Goal: Book appointment/travel/reservation

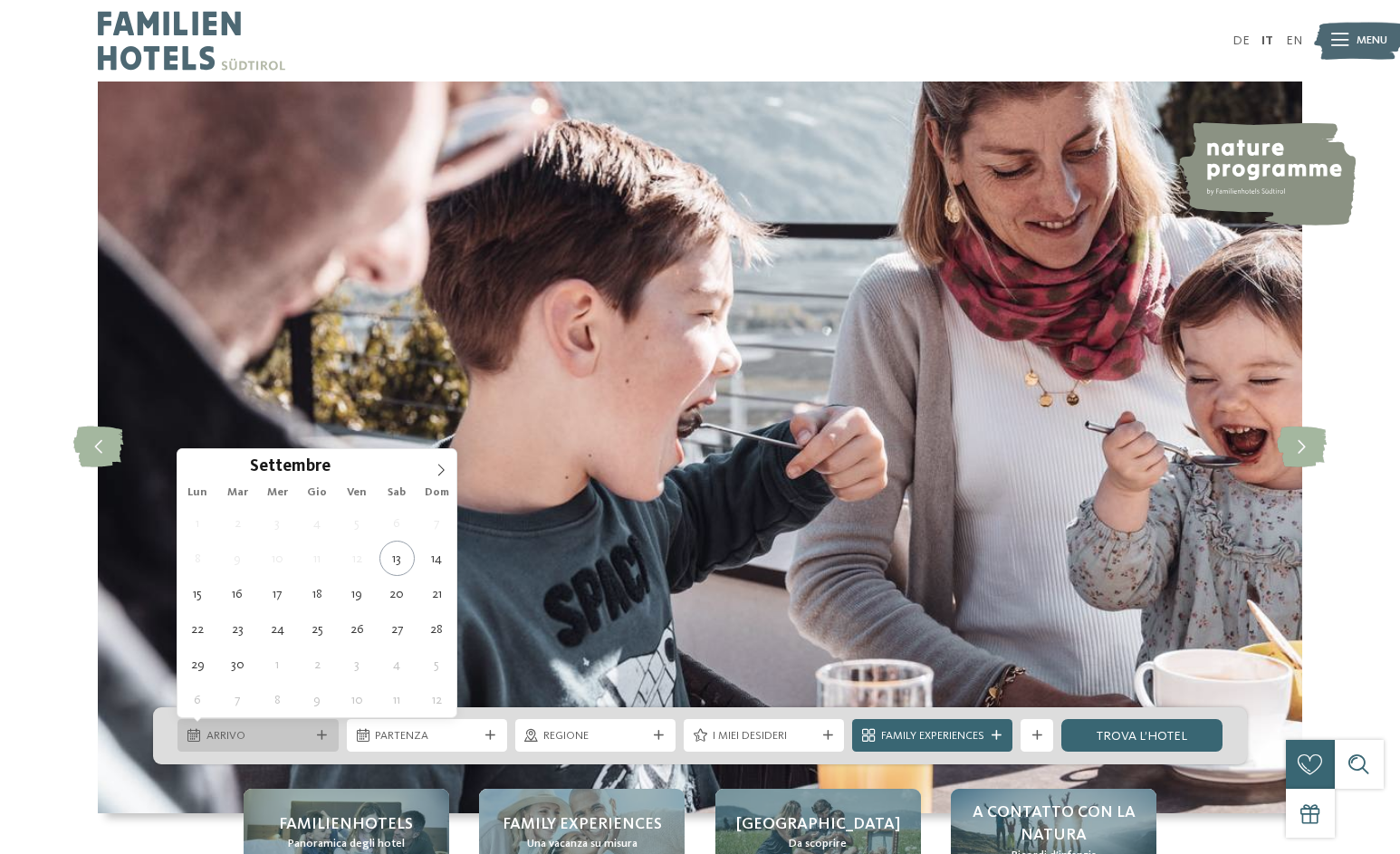
click at [222, 736] on span "Arrivo" at bounding box center [259, 736] width 103 height 16
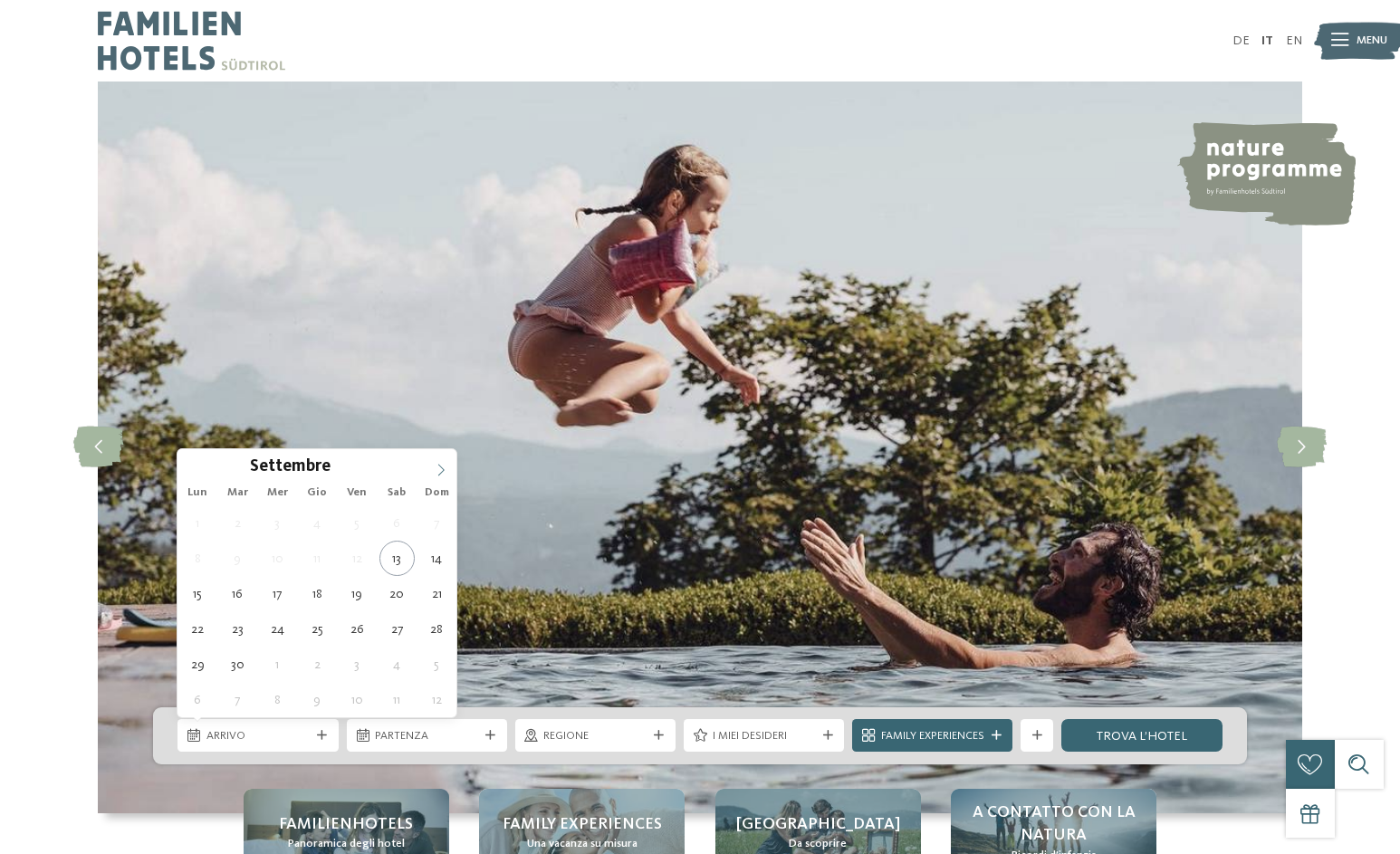
click at [447, 469] on icon at bounding box center [440, 469] width 13 height 13
type input "****"
click at [447, 469] on icon at bounding box center [440, 469] width 13 height 13
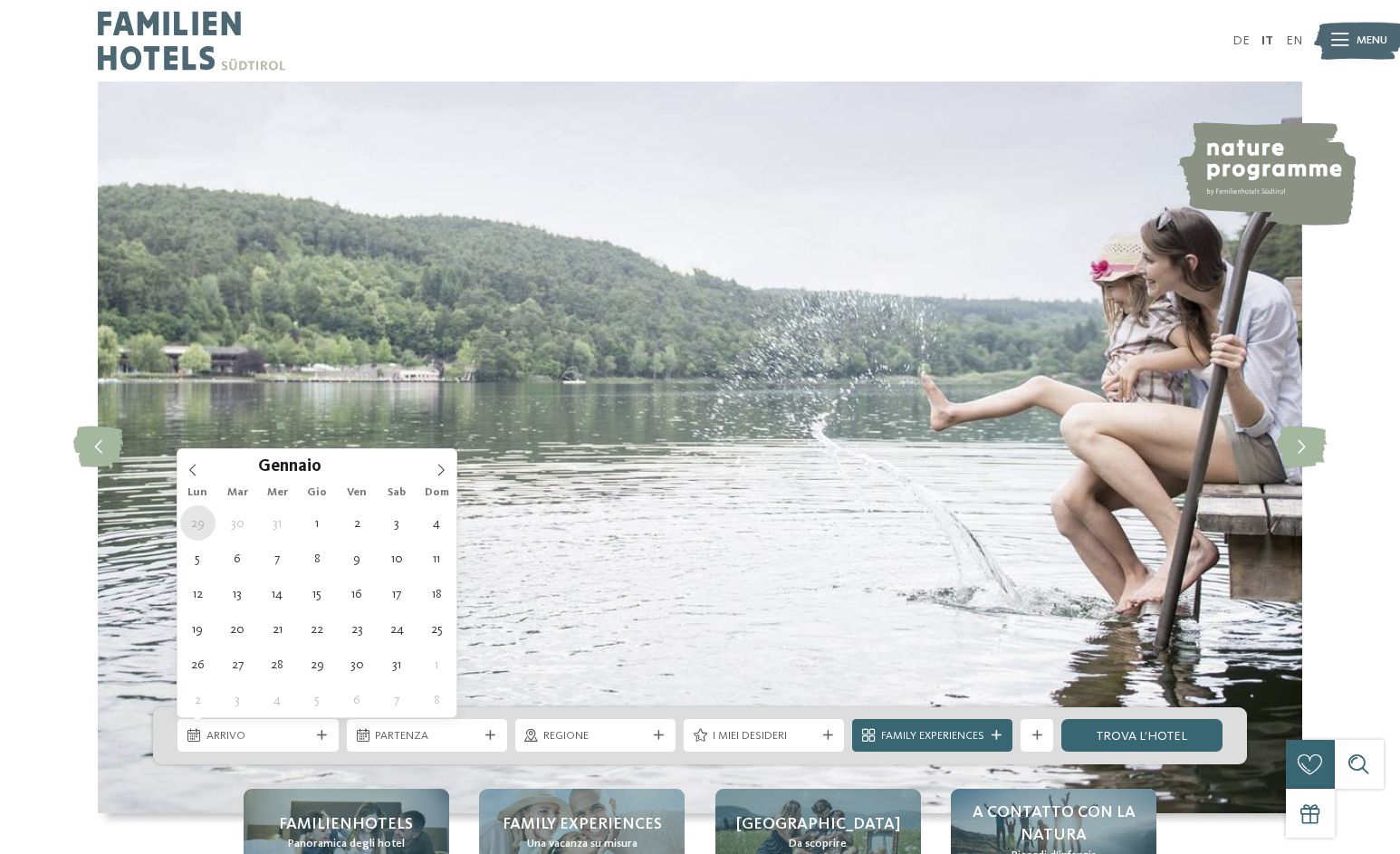
type div "29.12.2025"
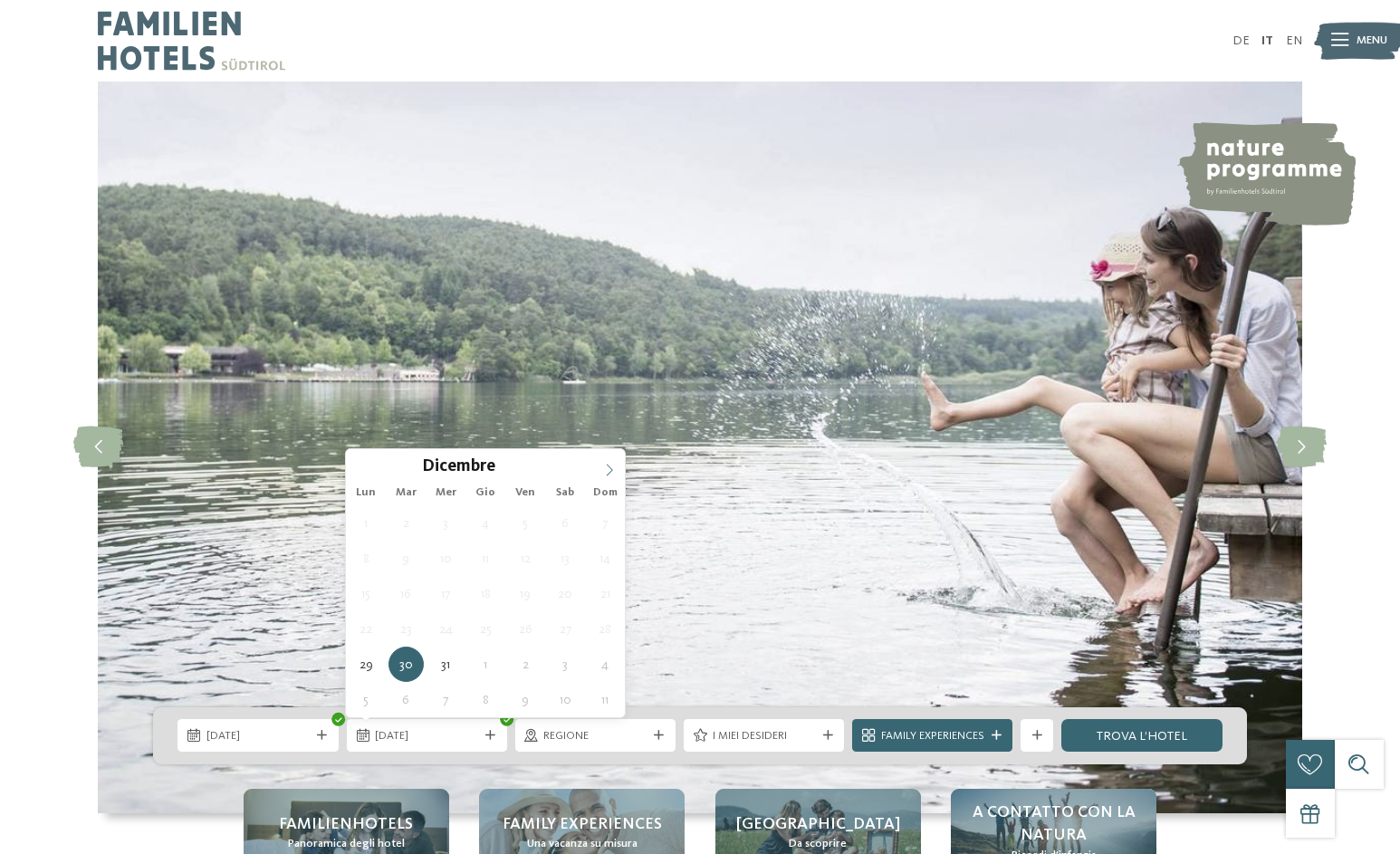
type input "****"
click at [605, 467] on icon at bounding box center [609, 469] width 13 height 13
type div "06.01.2026"
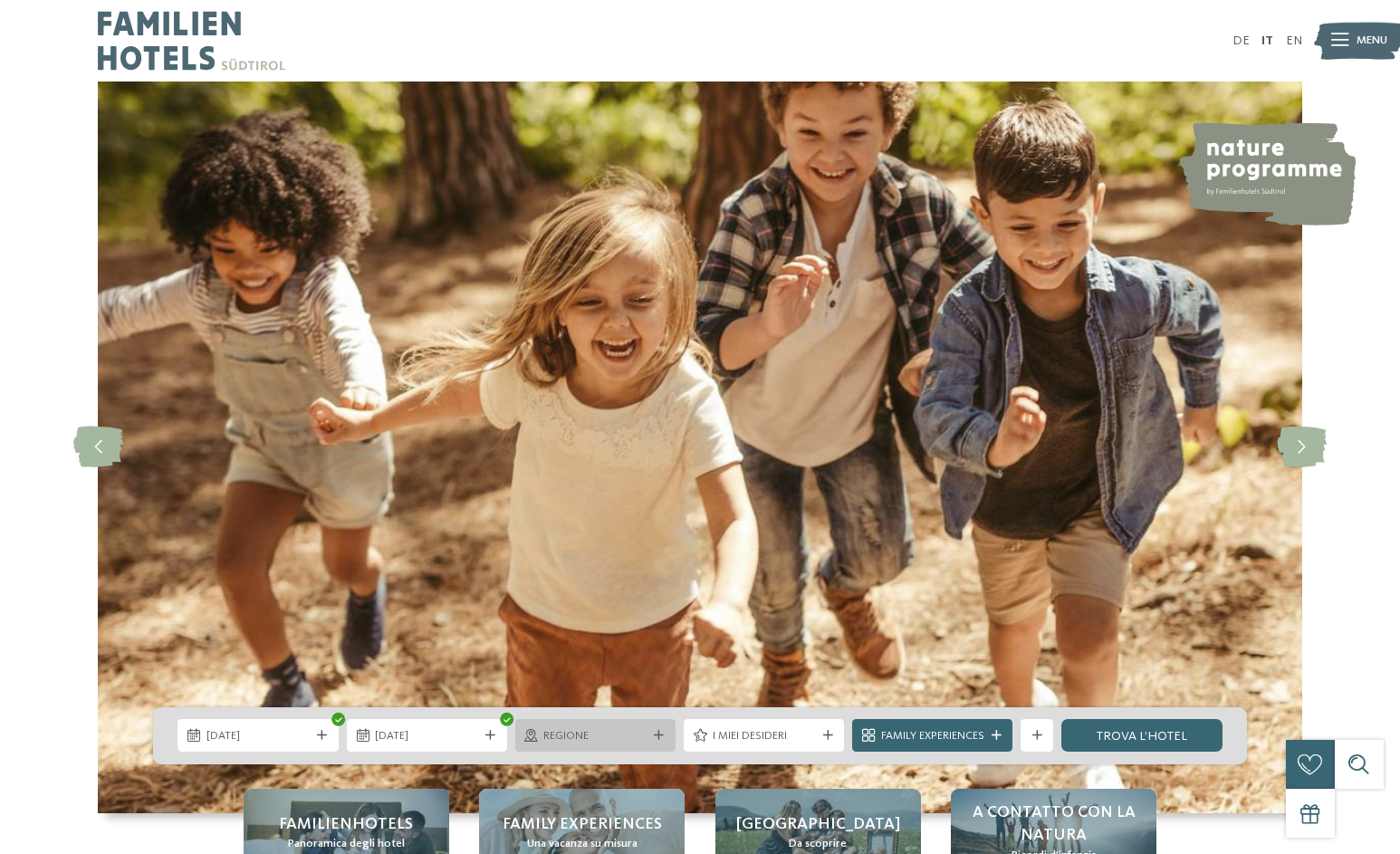
click at [662, 733] on icon at bounding box center [658, 736] width 10 height 10
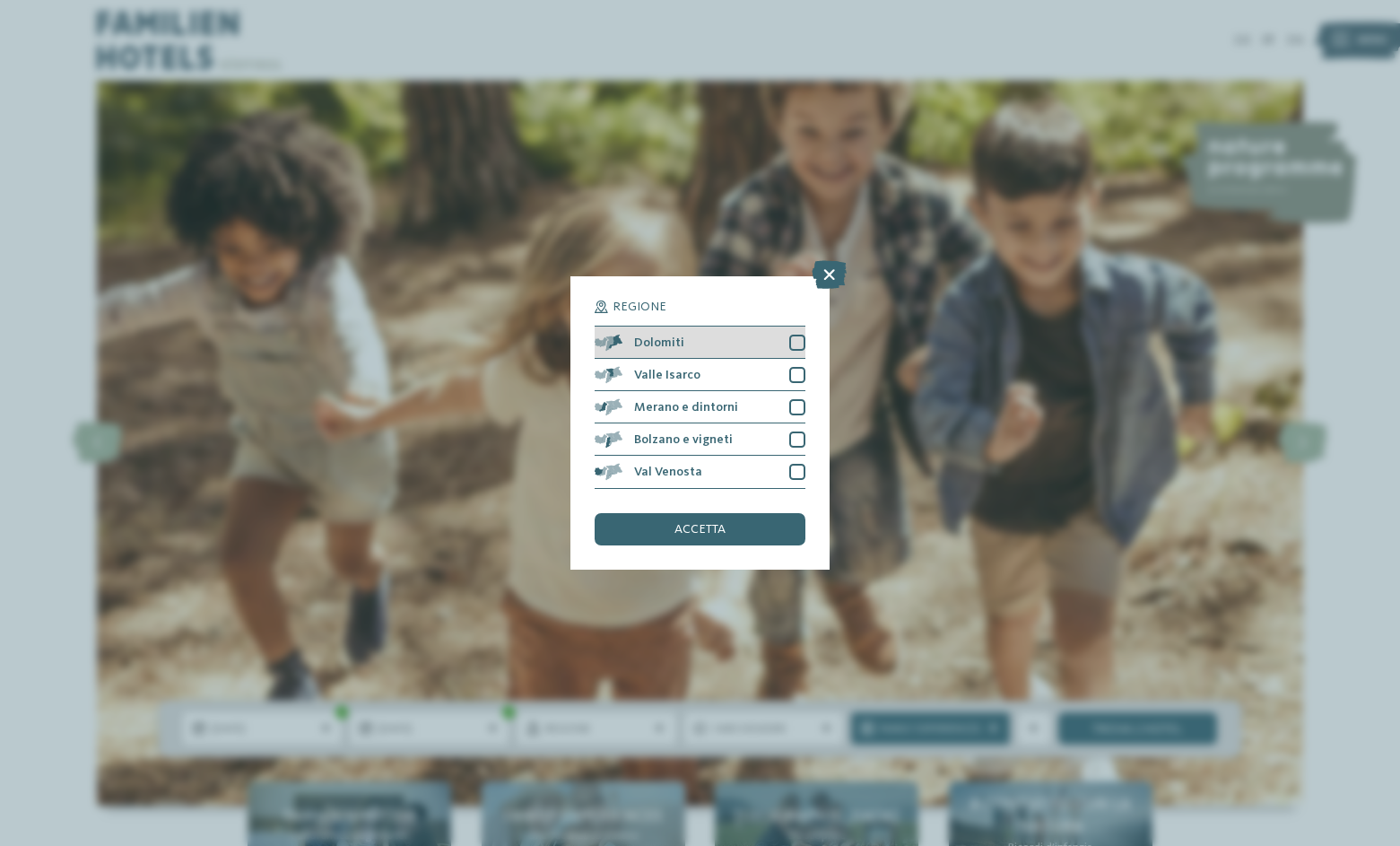
click at [797, 345] on div at bounding box center [797, 343] width 16 height 16
click at [799, 369] on div at bounding box center [797, 374] width 16 height 16
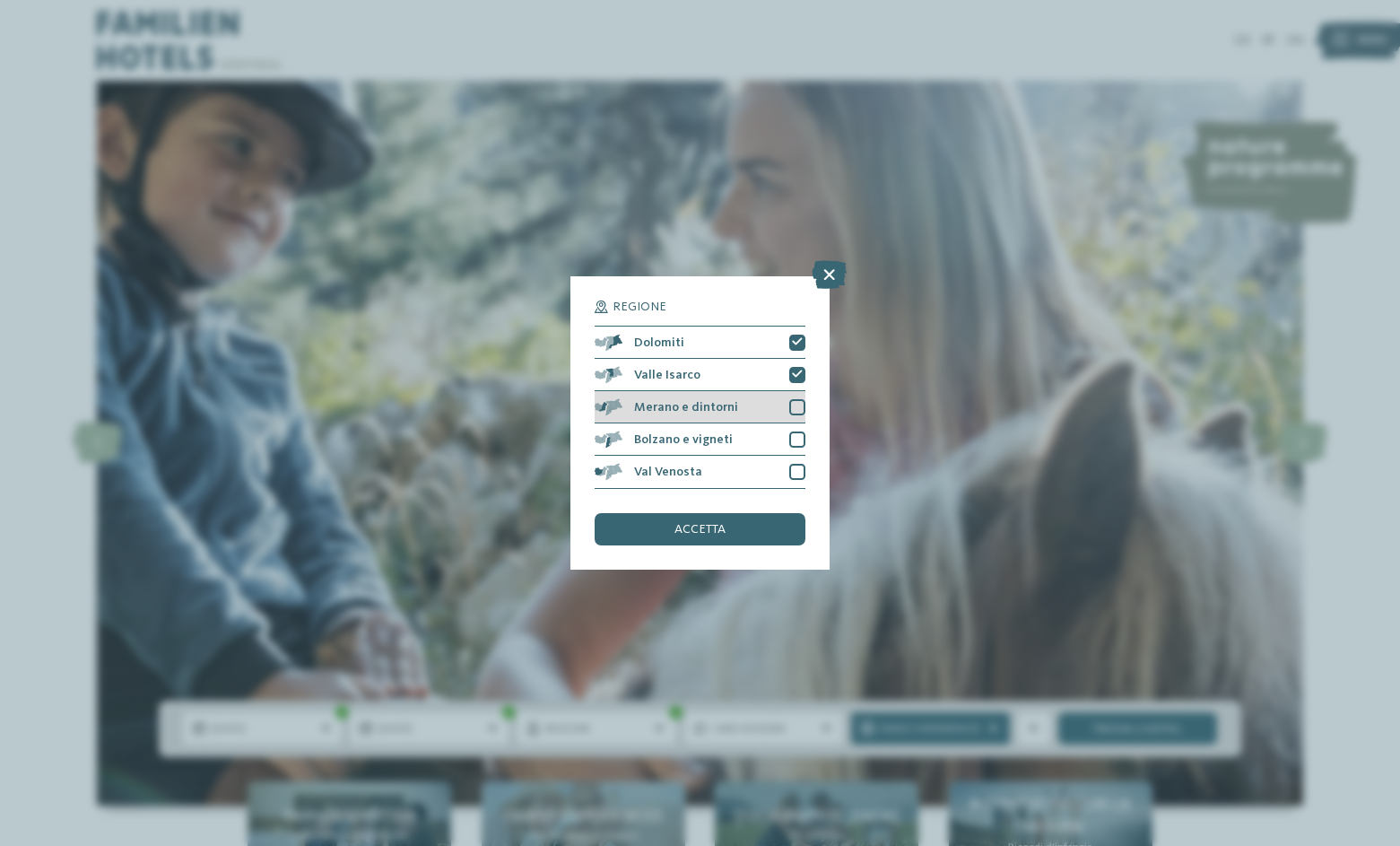
click at [797, 407] on div at bounding box center [797, 407] width 16 height 16
click at [796, 435] on div at bounding box center [797, 439] width 16 height 16
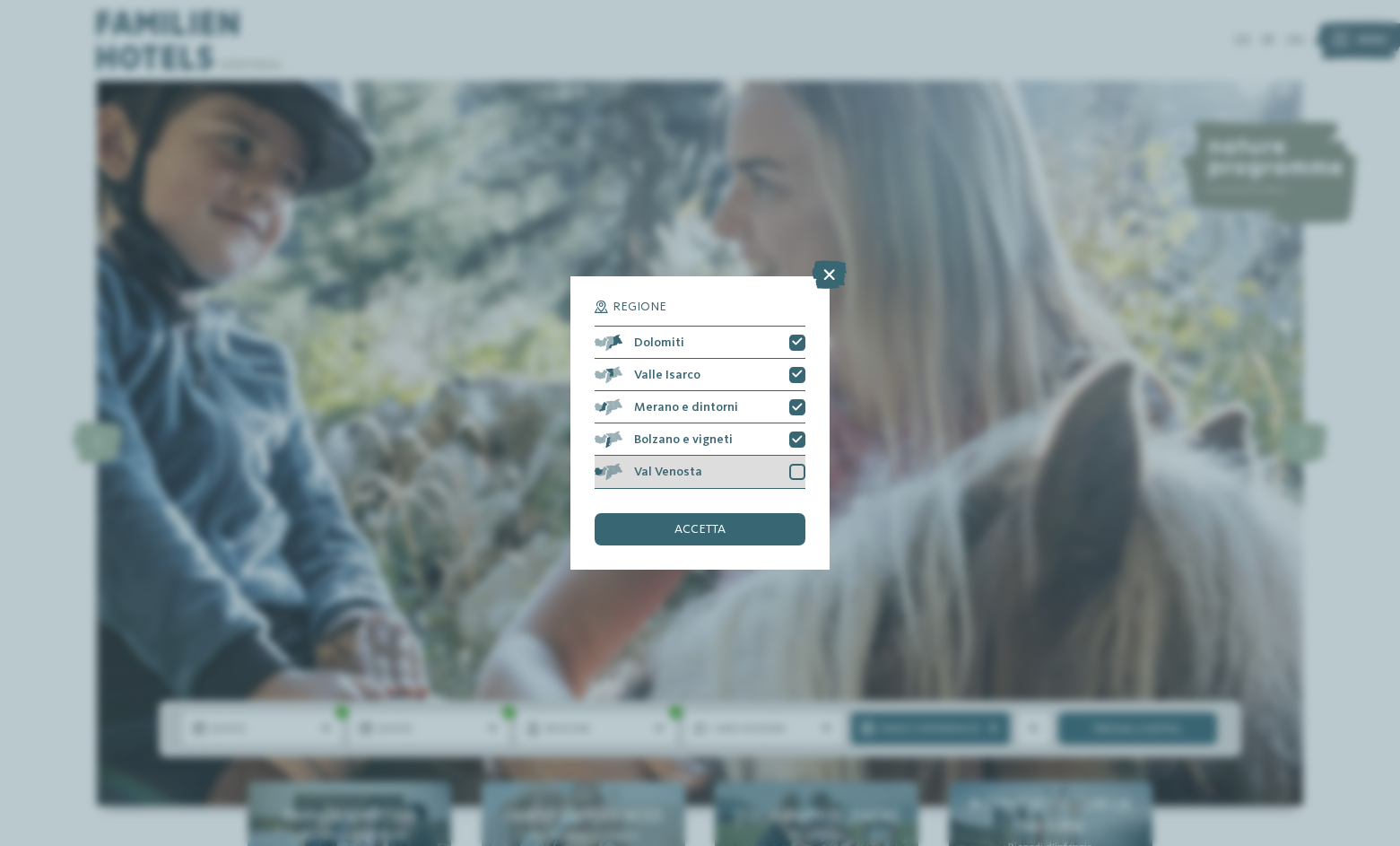
click at [802, 470] on div at bounding box center [797, 472] width 16 height 16
click at [682, 530] on span "accetta" at bounding box center [700, 529] width 51 height 13
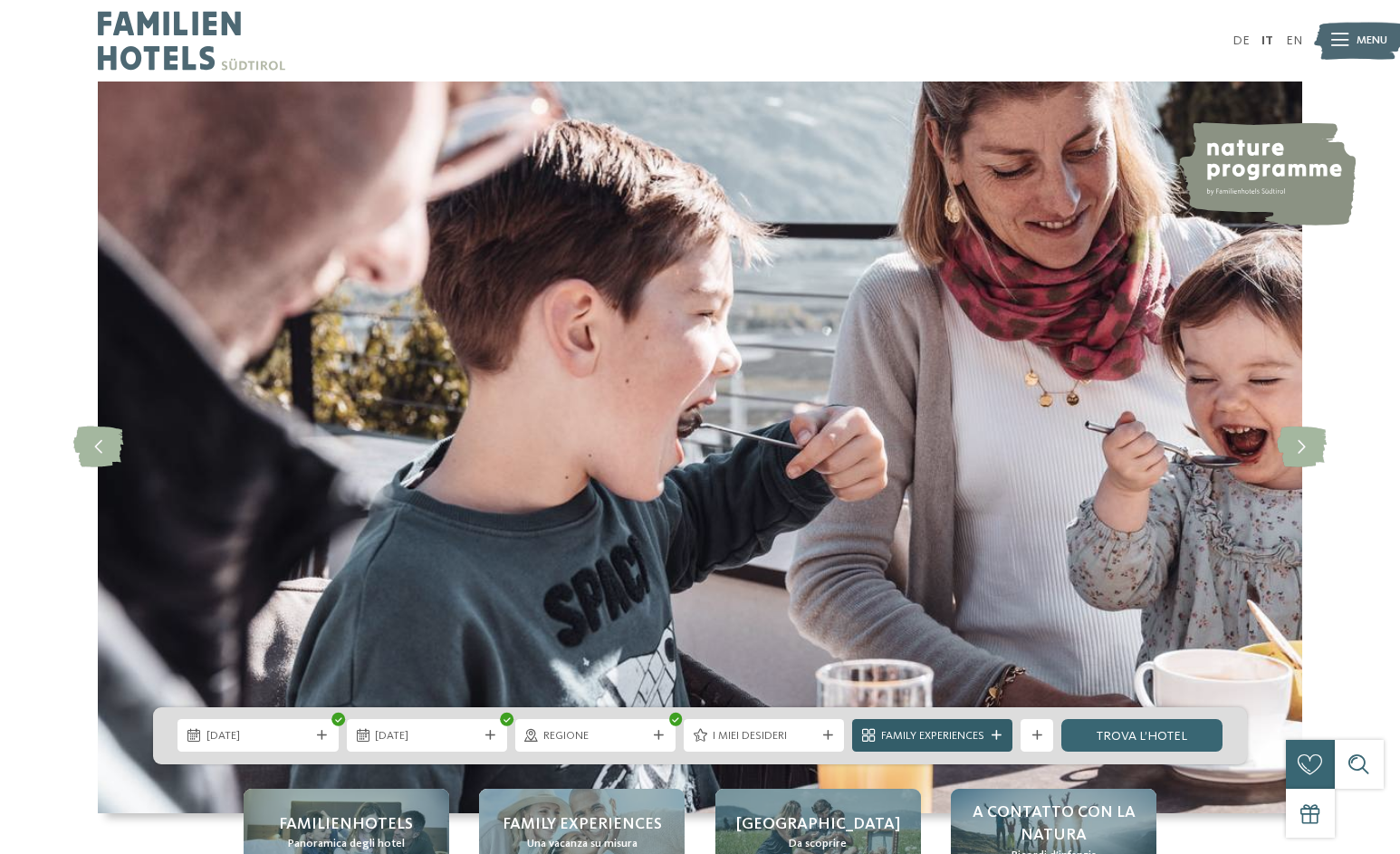
click at [1001, 735] on icon at bounding box center [996, 736] width 10 height 10
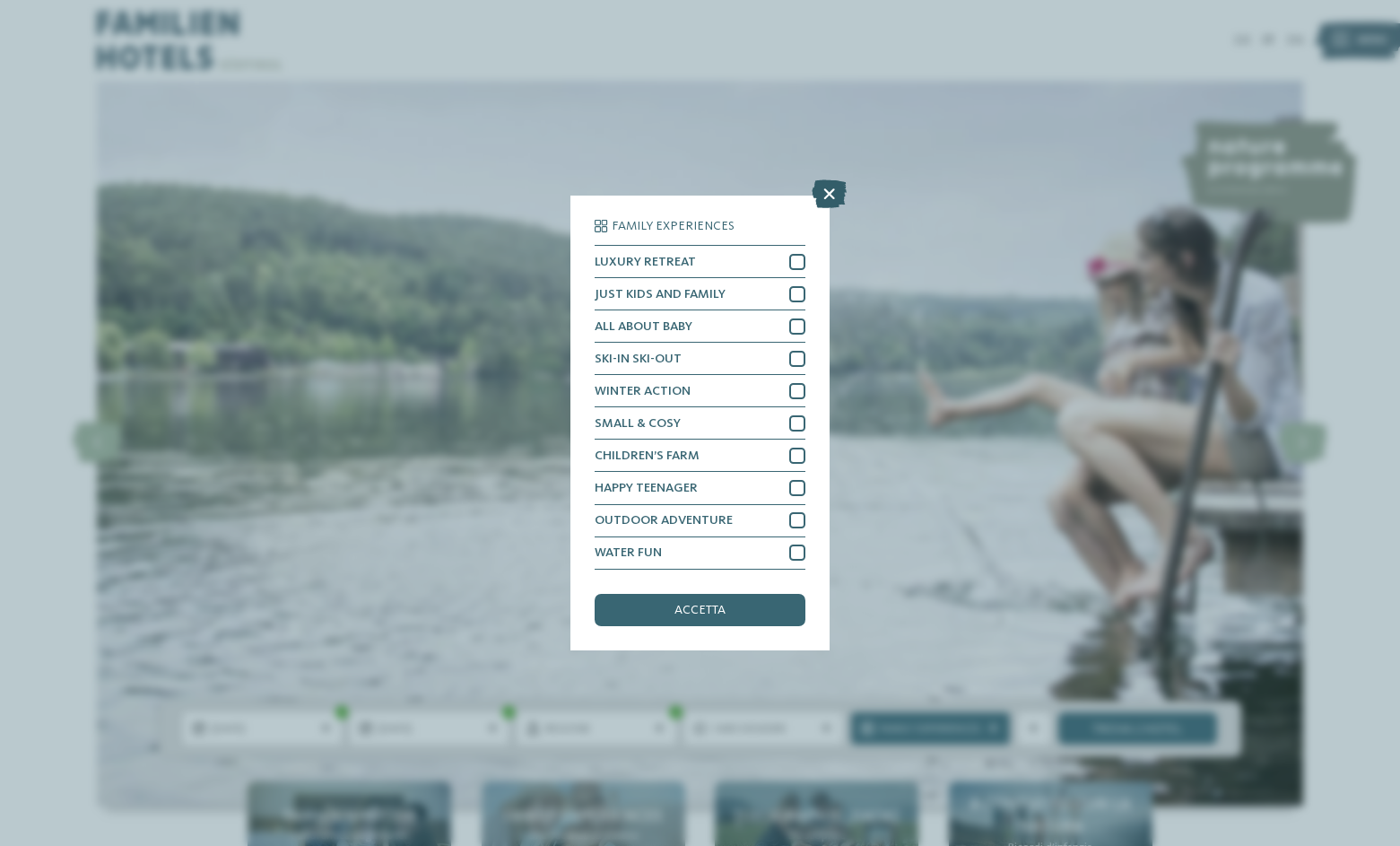
click at [833, 188] on icon at bounding box center [830, 194] width 35 height 29
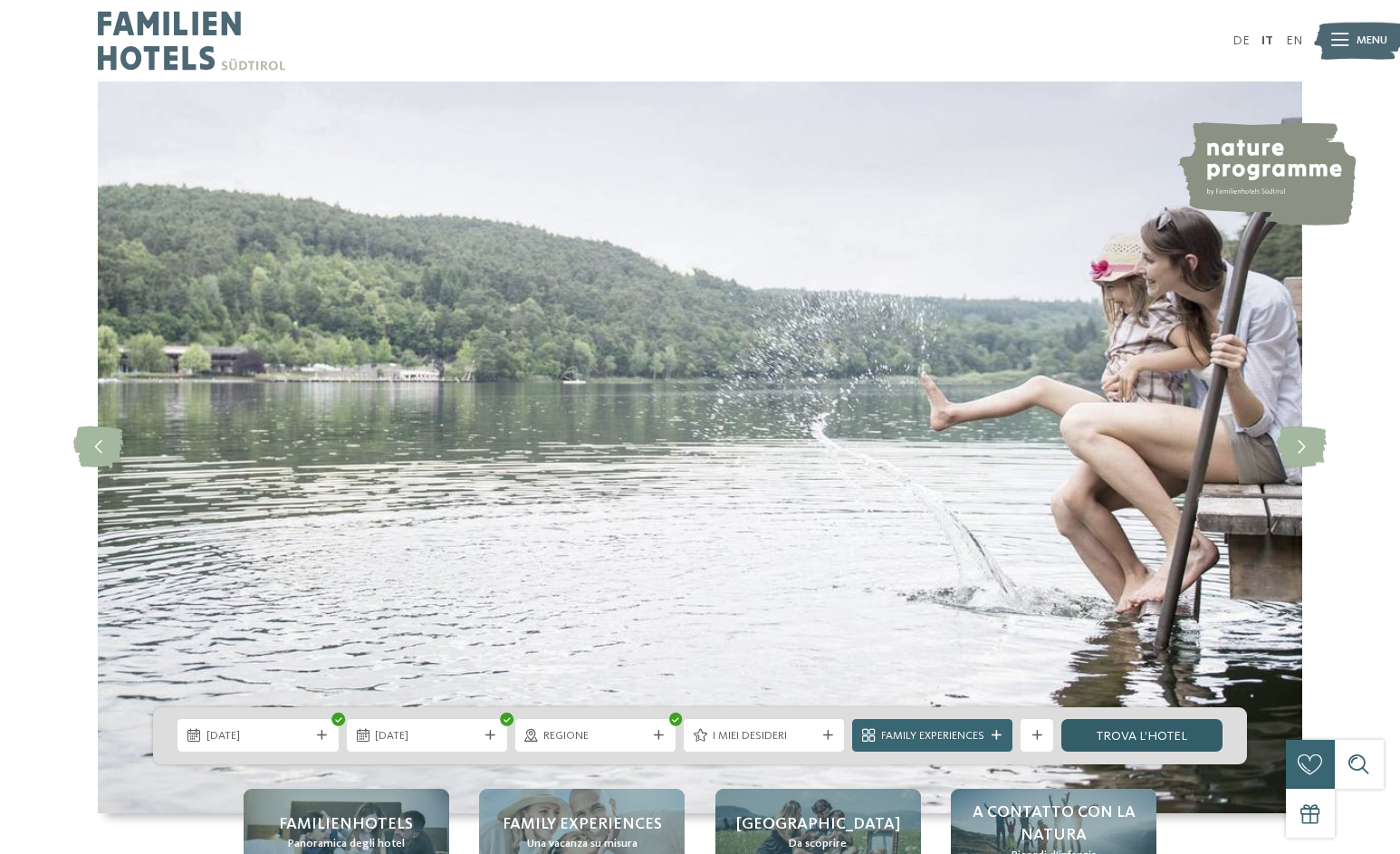
click at [1138, 739] on link "trova l’hotel" at bounding box center [1140, 735] width 160 height 33
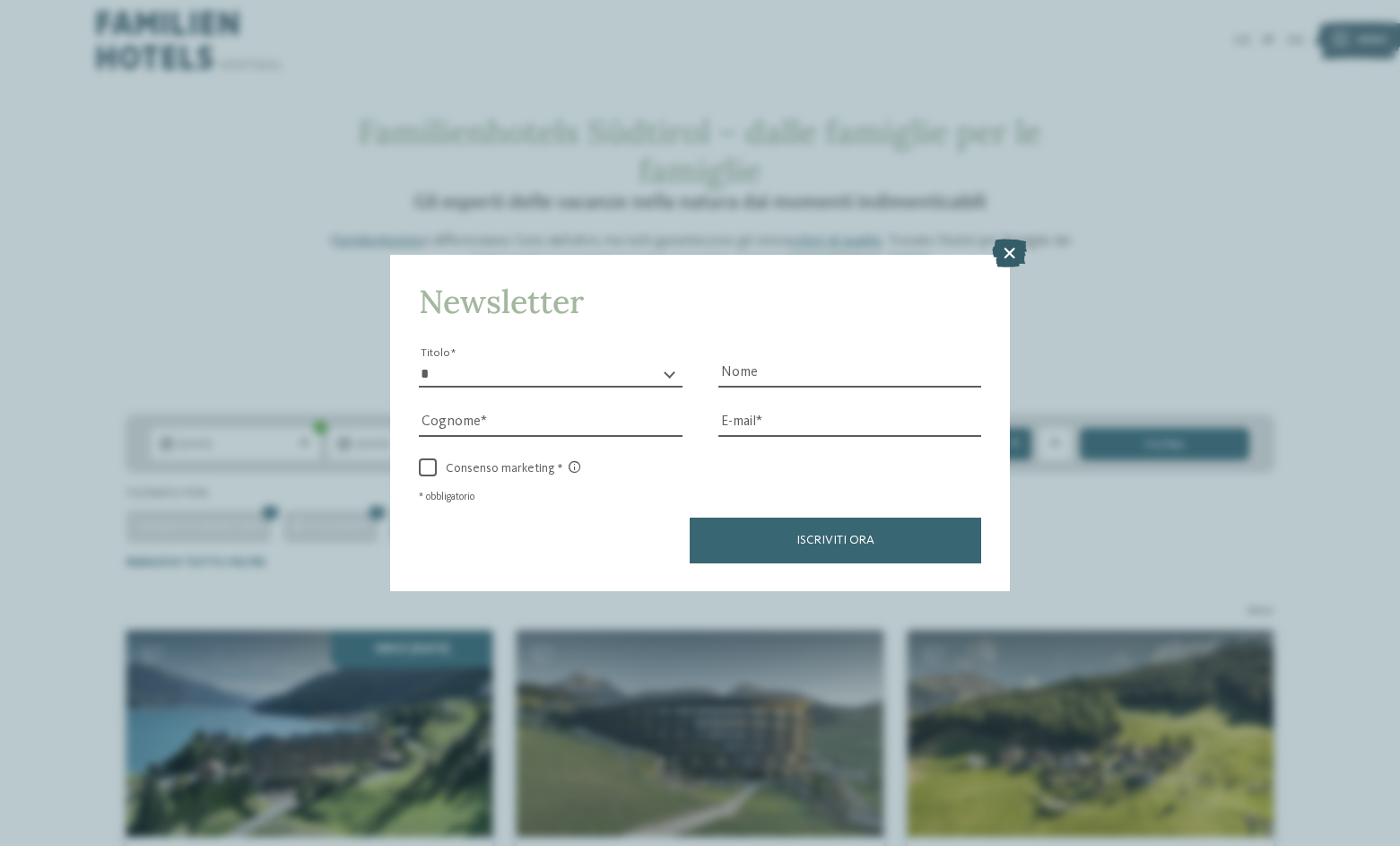
click at [1014, 248] on icon at bounding box center [1010, 252] width 35 height 29
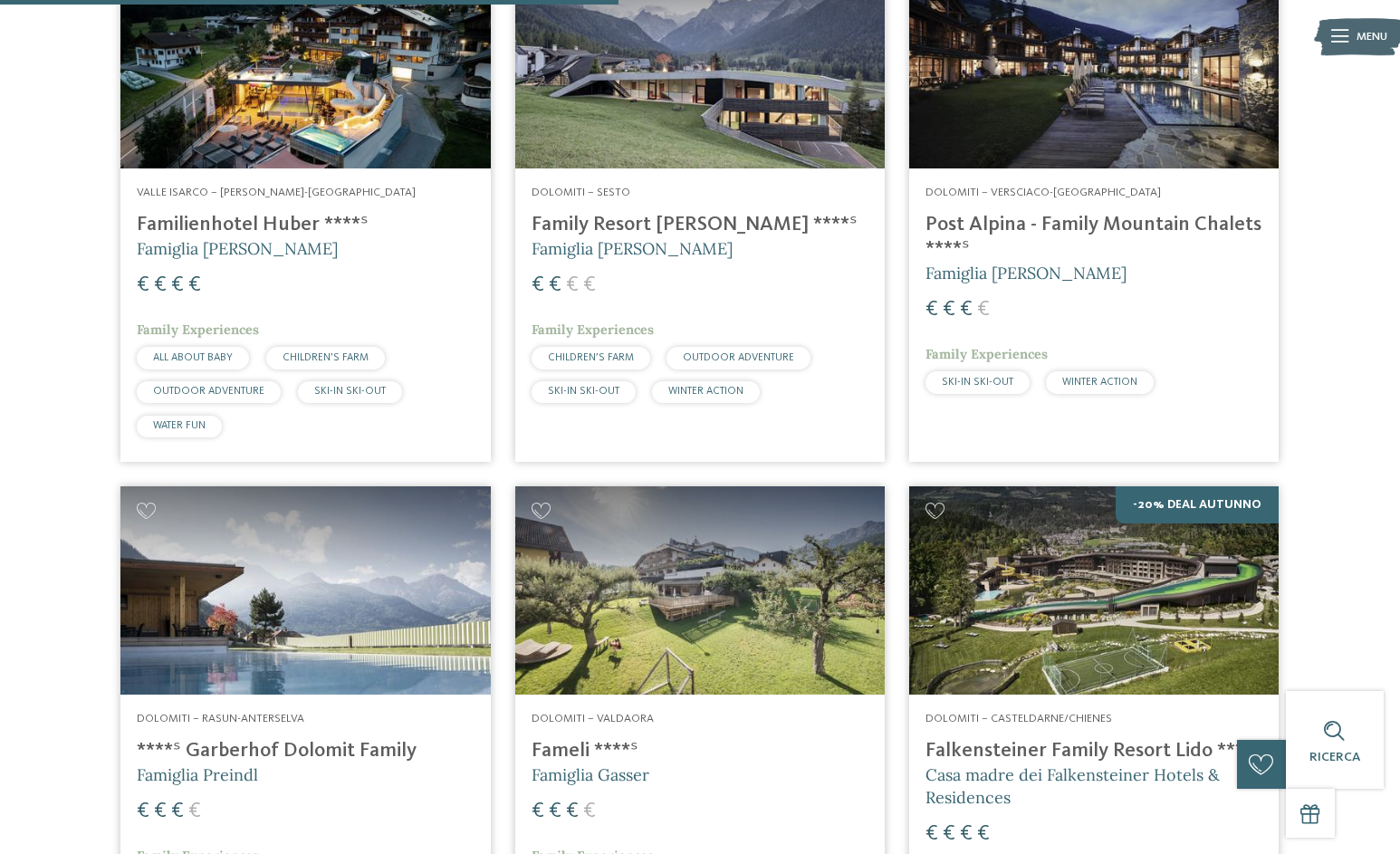
scroll to position [1720, 0]
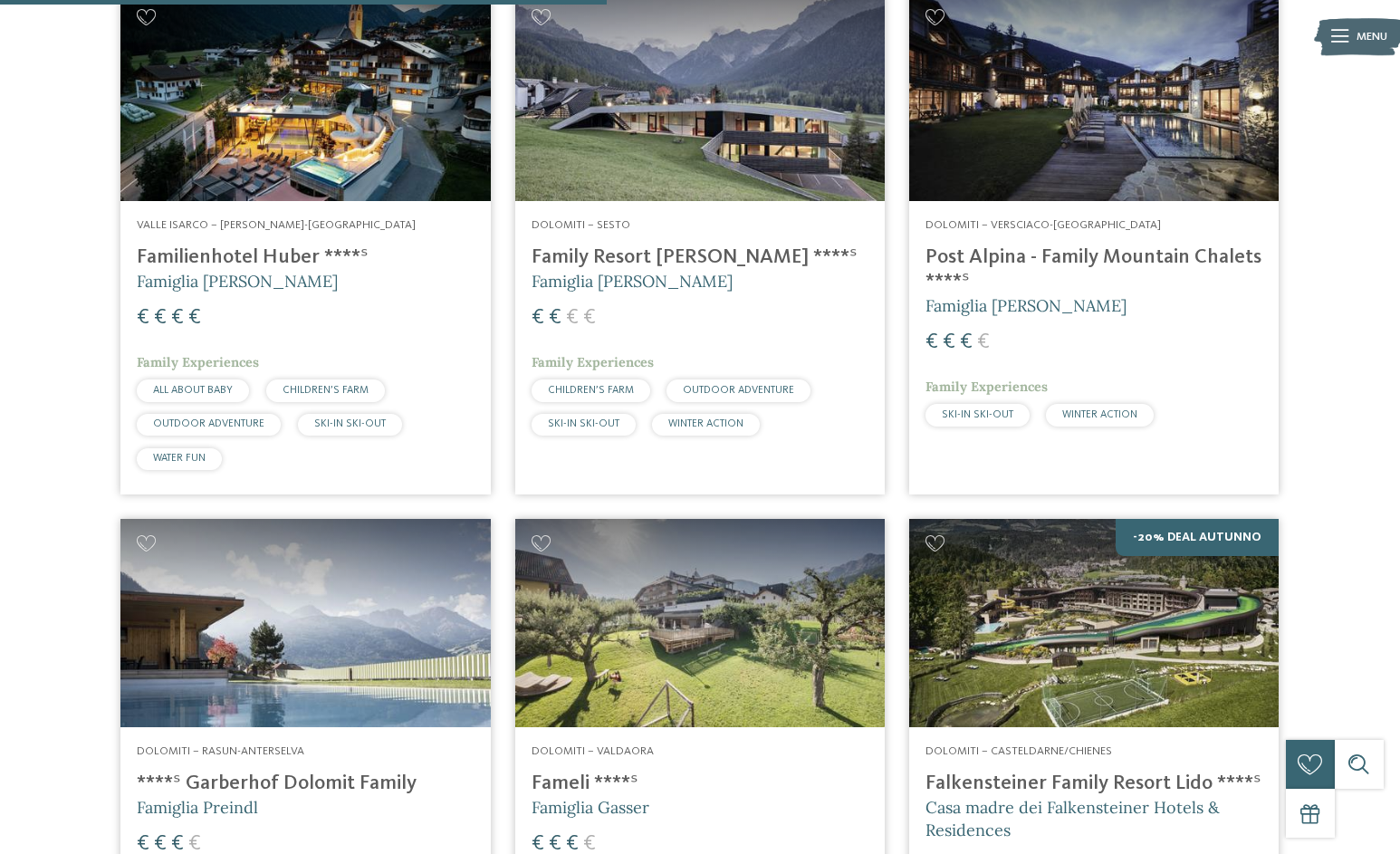
click at [631, 259] on h4 "Family Resort Rainer ****ˢ" at bounding box center [699, 257] width 337 height 25
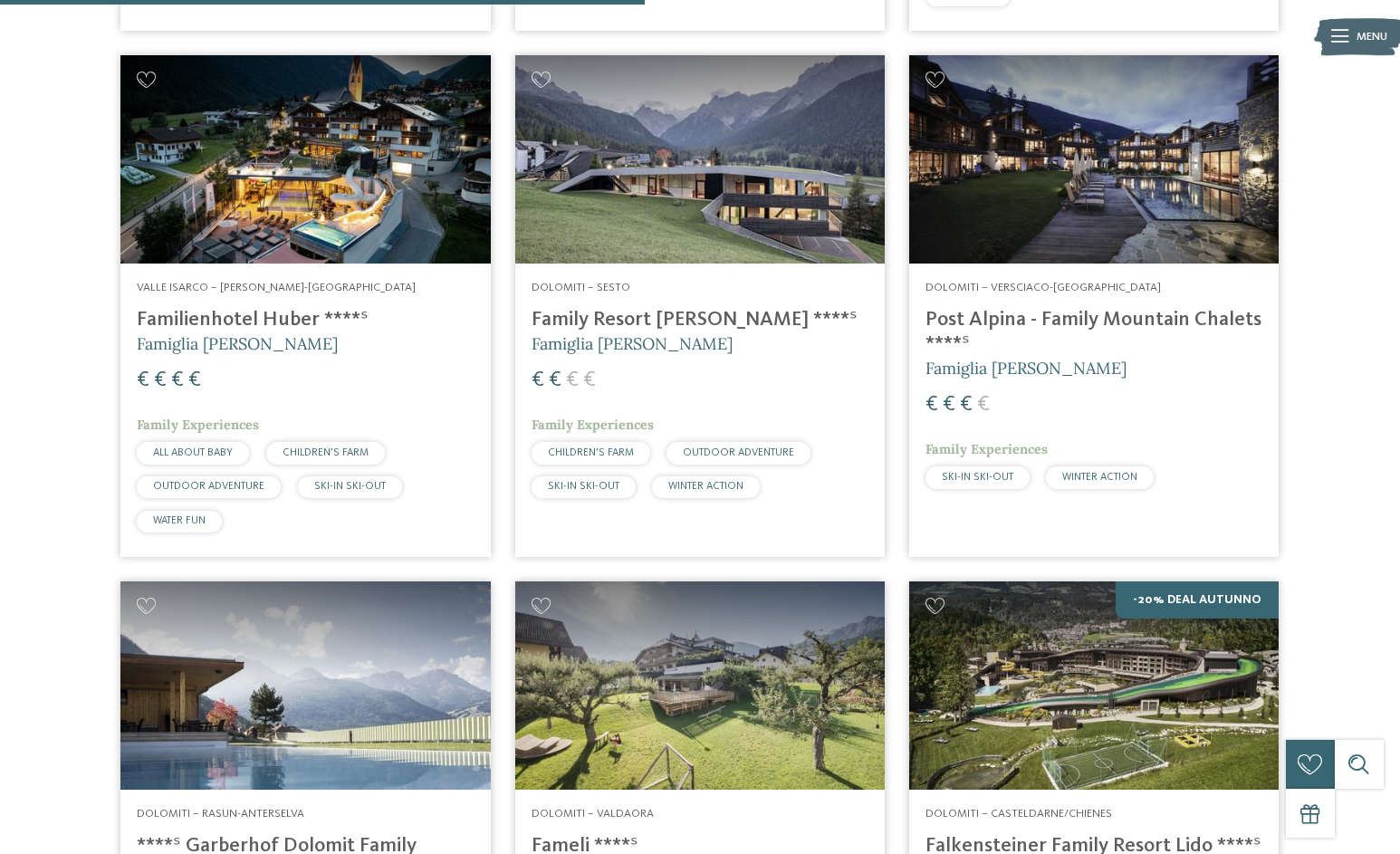
scroll to position [1629, 0]
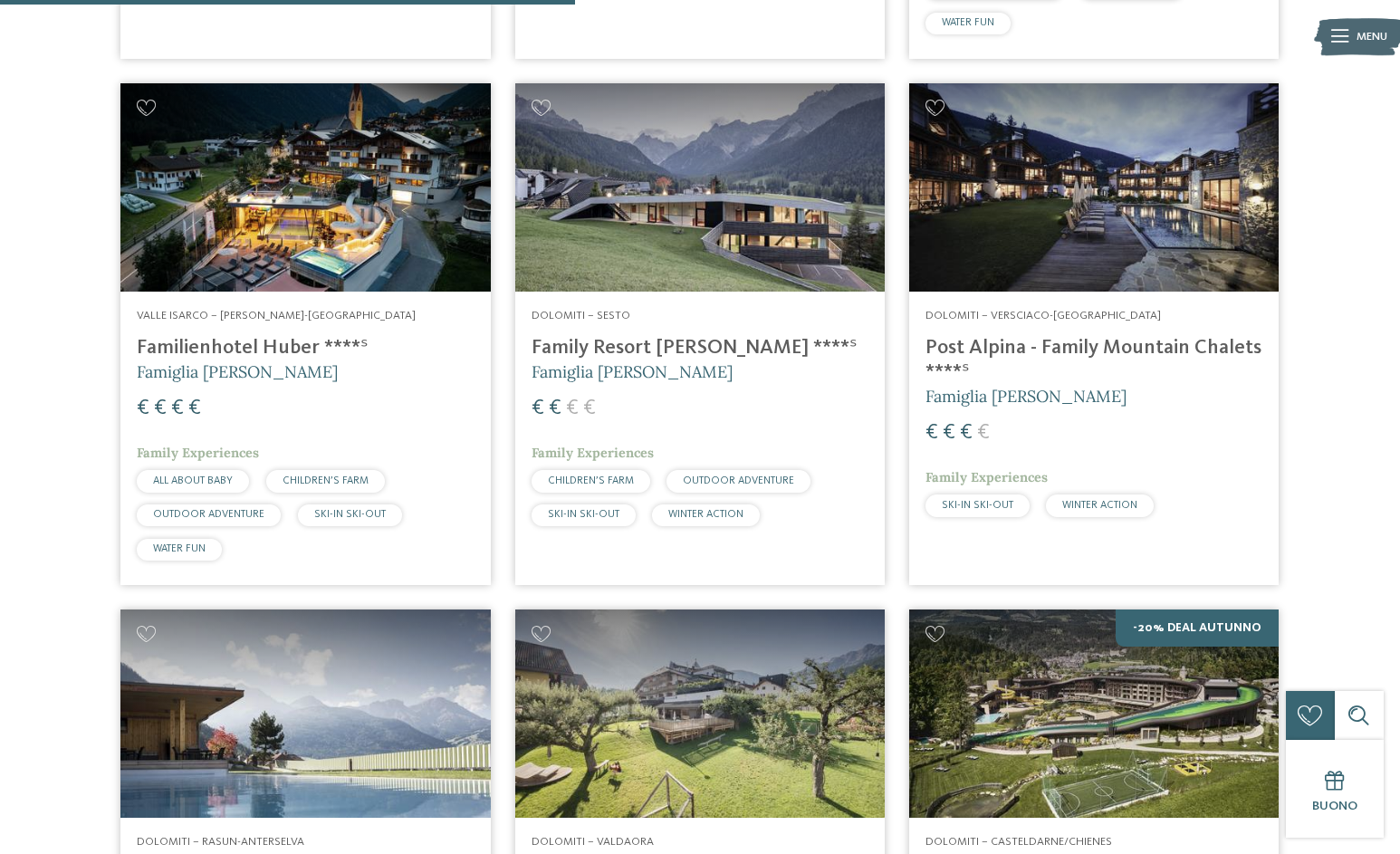
click at [1112, 266] on img at bounding box center [1093, 187] width 369 height 208
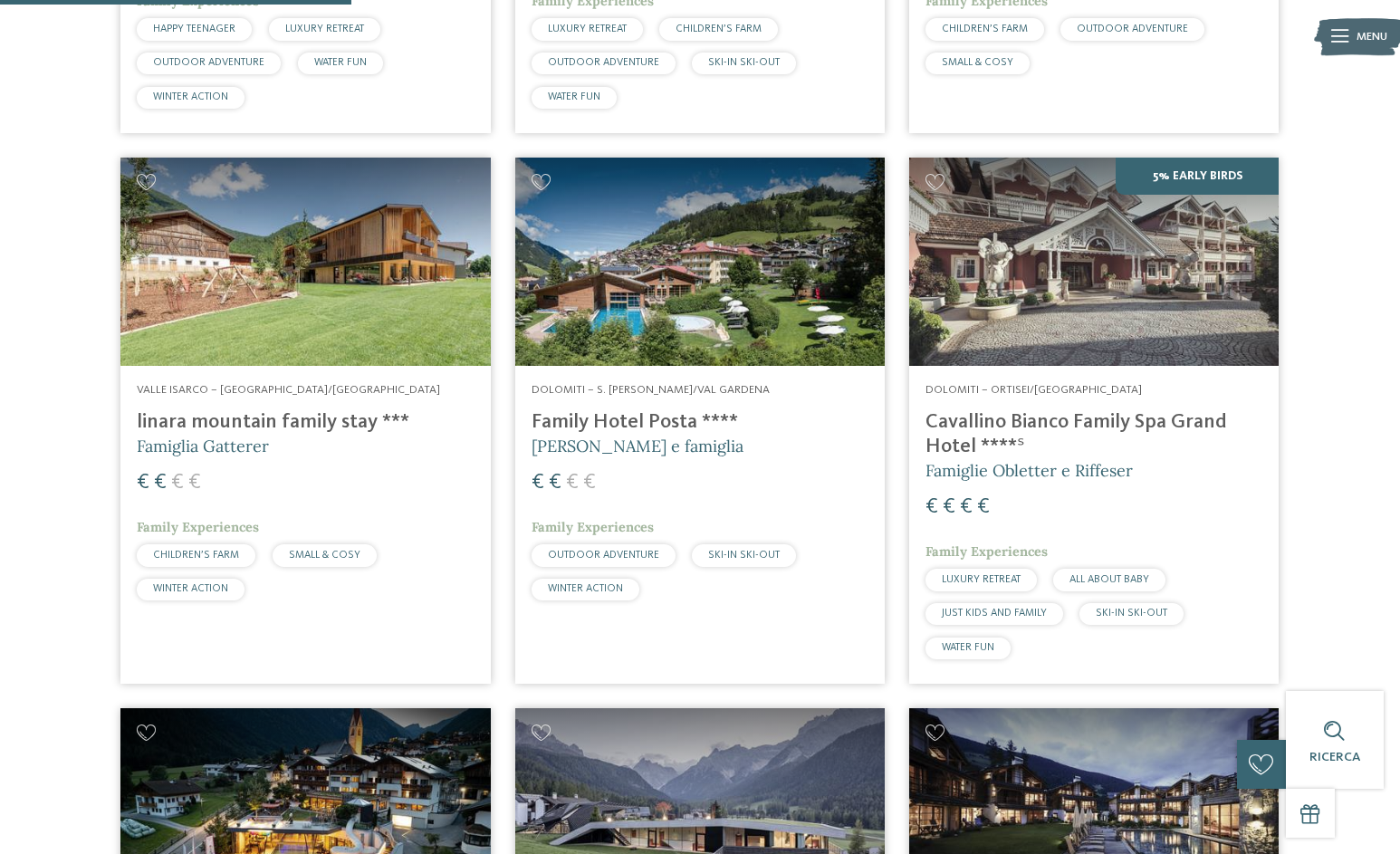
scroll to position [996, 0]
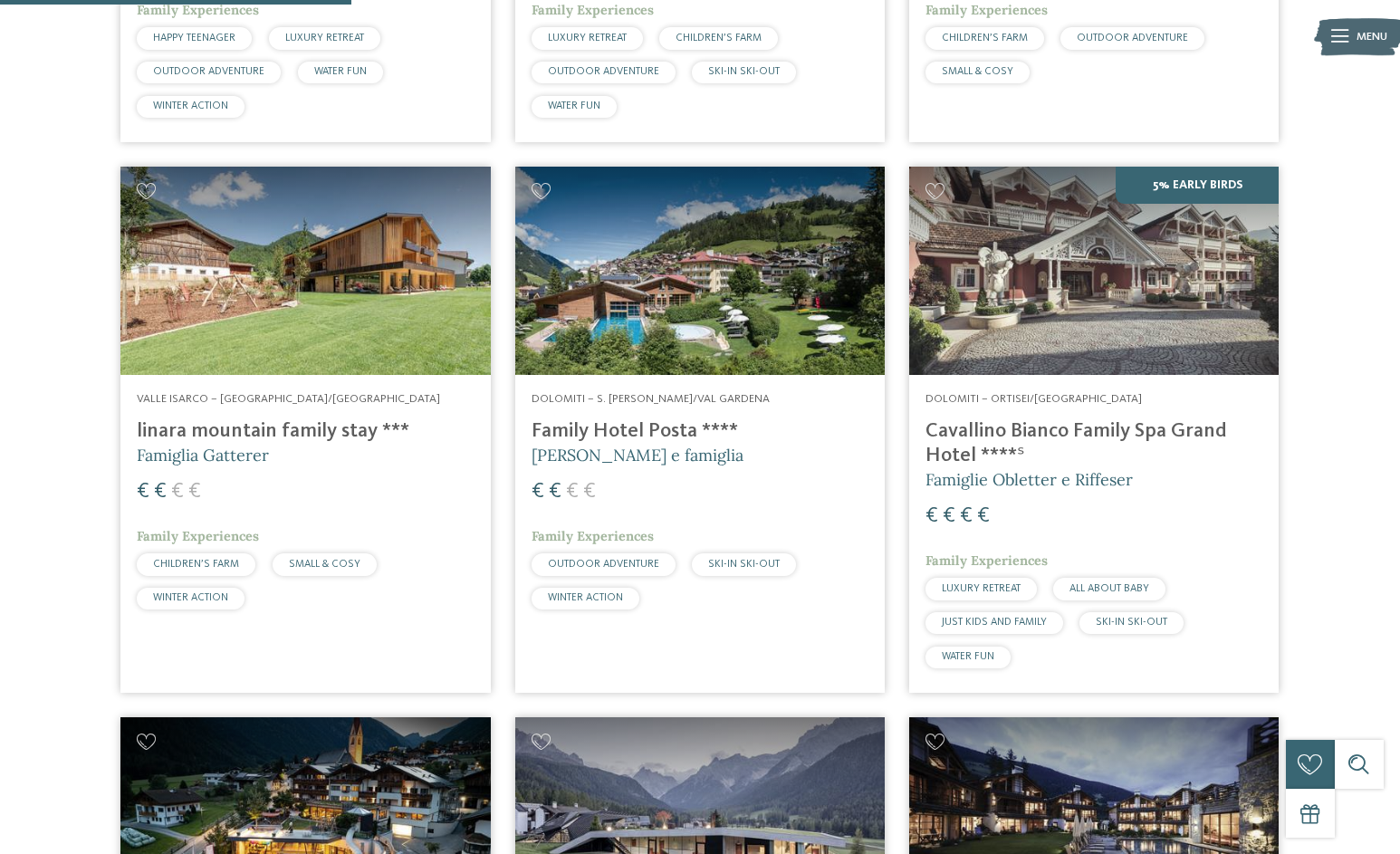
click at [753, 308] on img at bounding box center [699, 270] width 369 height 208
click at [669, 307] on img at bounding box center [699, 270] width 369 height 208
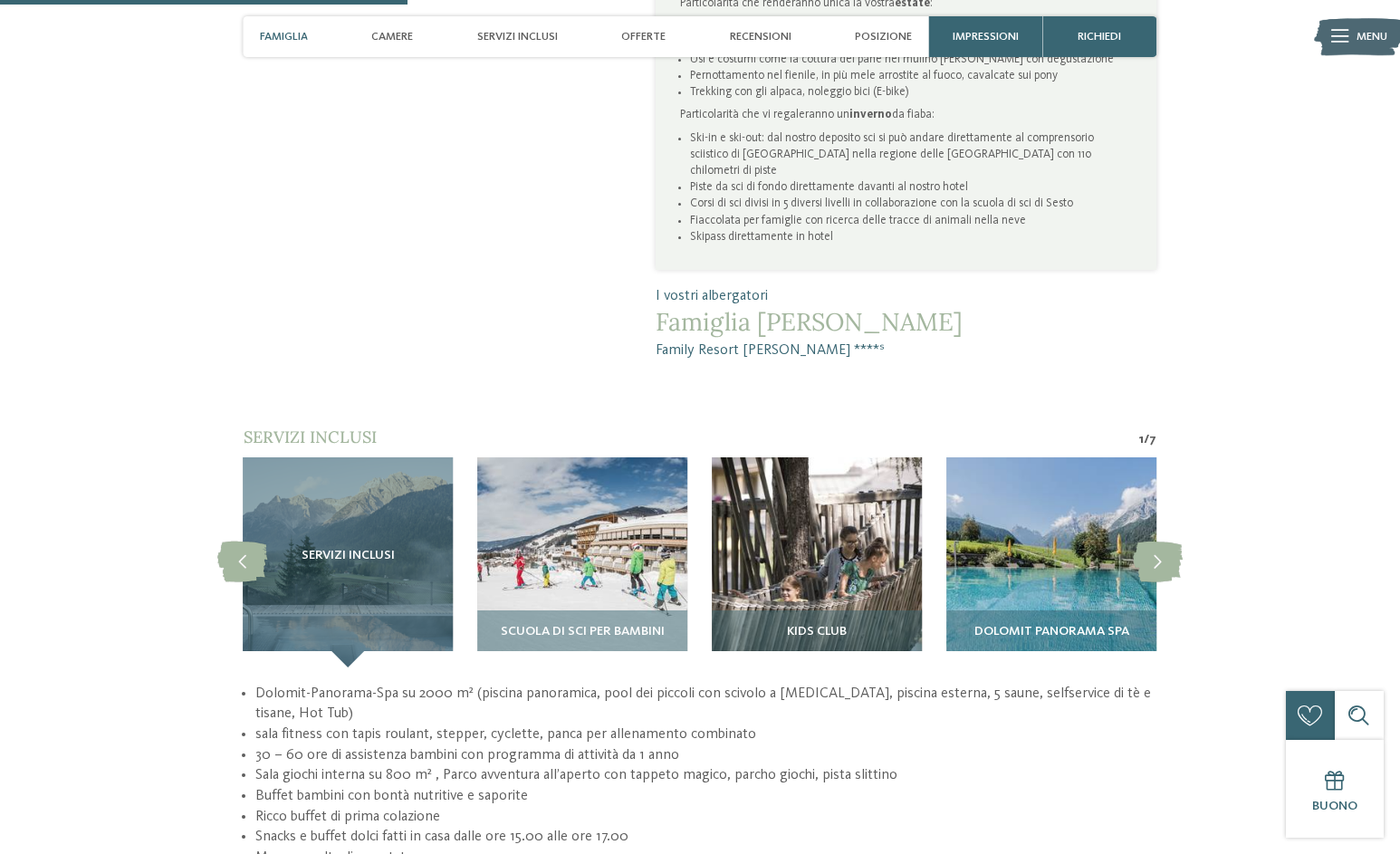
scroll to position [905, 0]
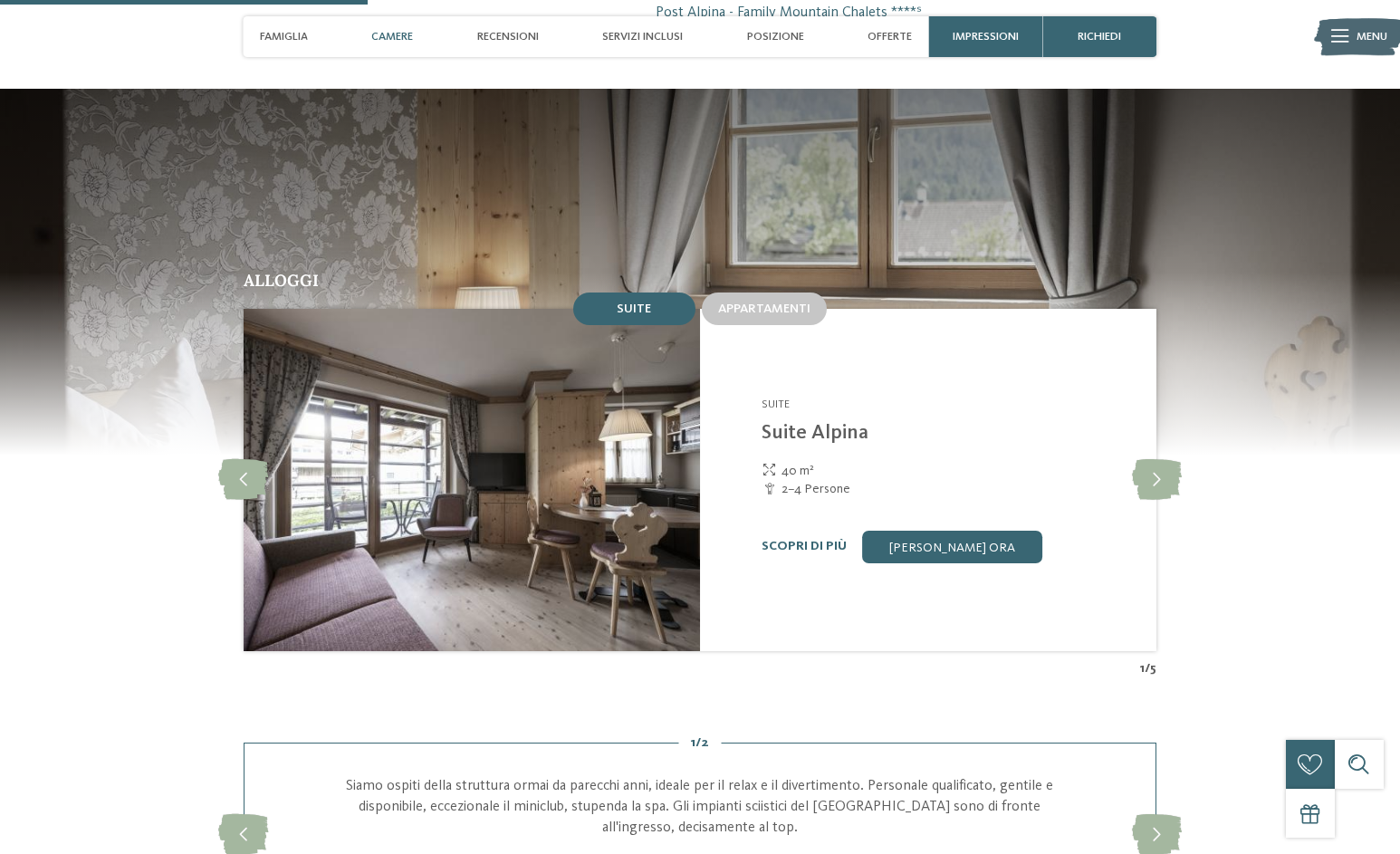
scroll to position [1629, 0]
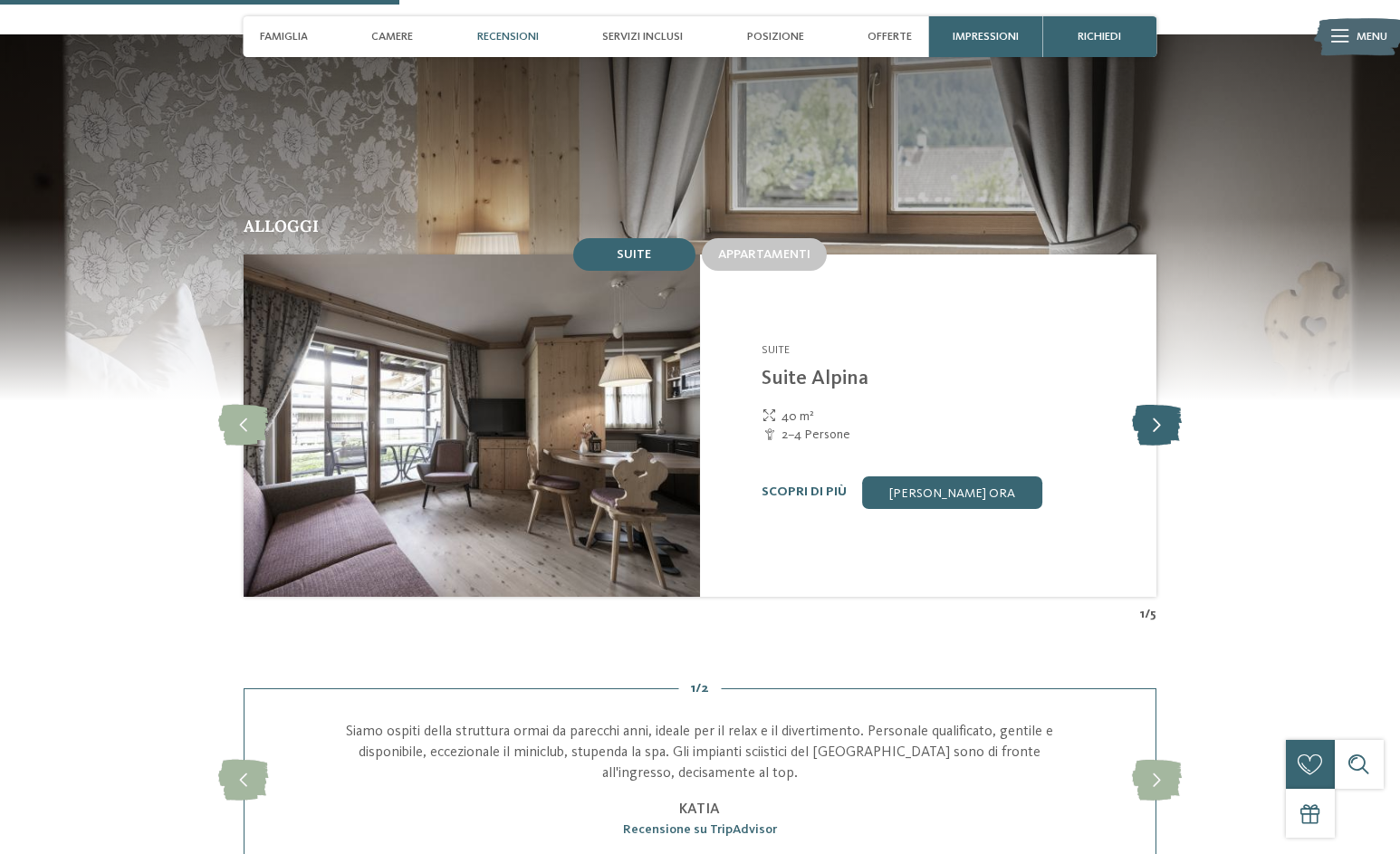
click at [1154, 405] on icon at bounding box center [1156, 425] width 50 height 41
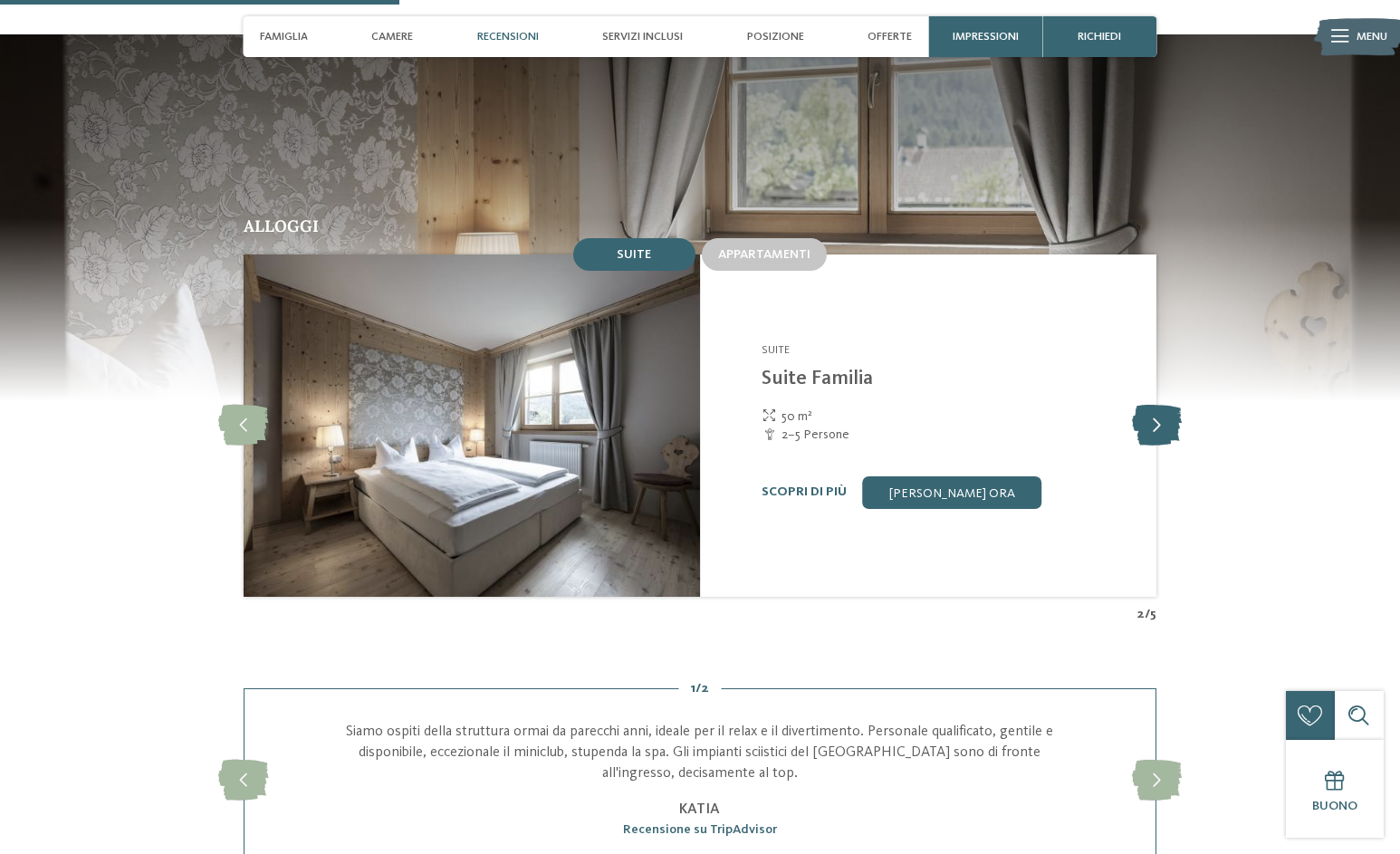
click at [1154, 405] on icon at bounding box center [1156, 425] width 50 height 41
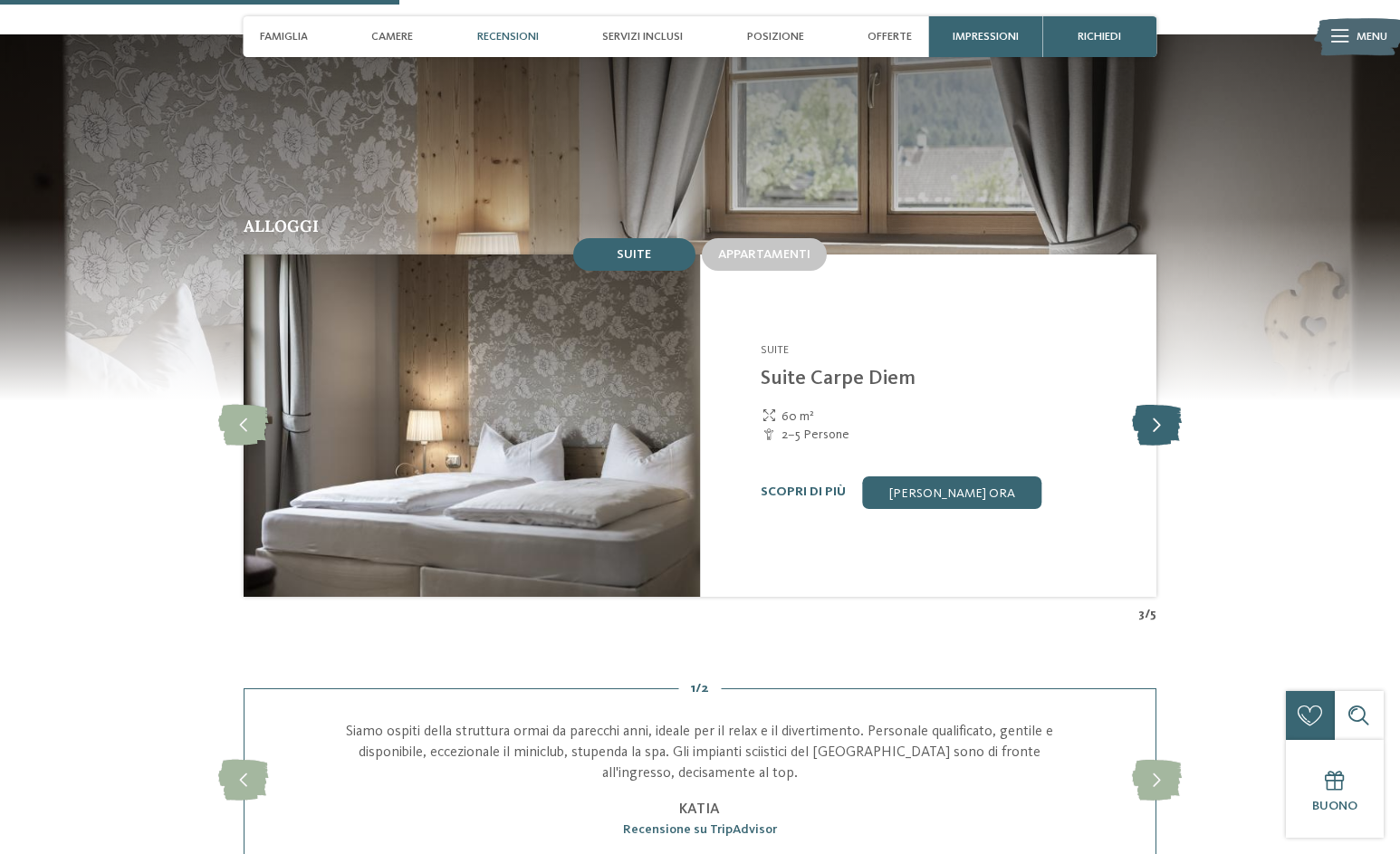
click at [1154, 405] on icon at bounding box center [1156, 425] width 50 height 41
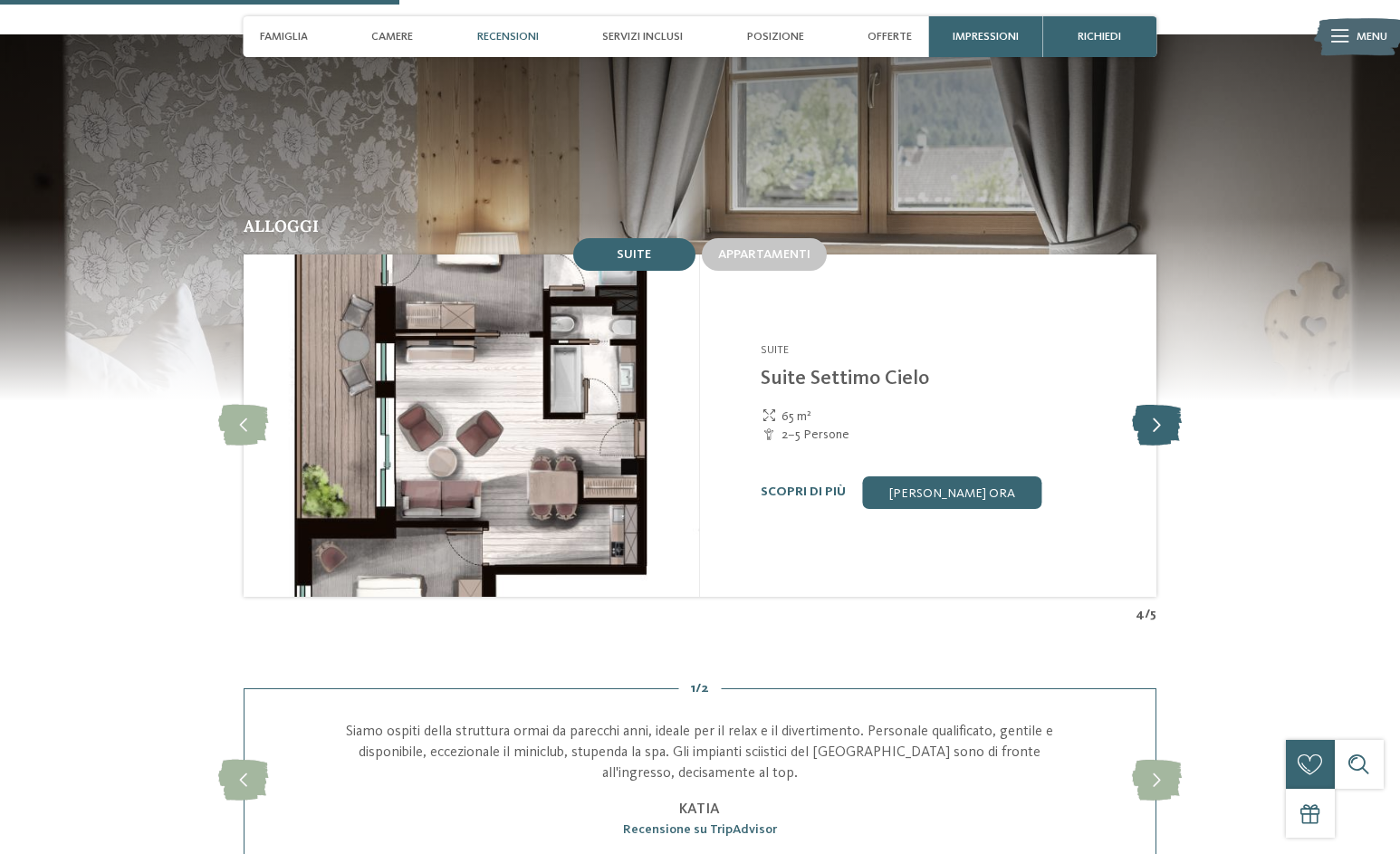
click at [1154, 405] on icon at bounding box center [1156, 425] width 50 height 41
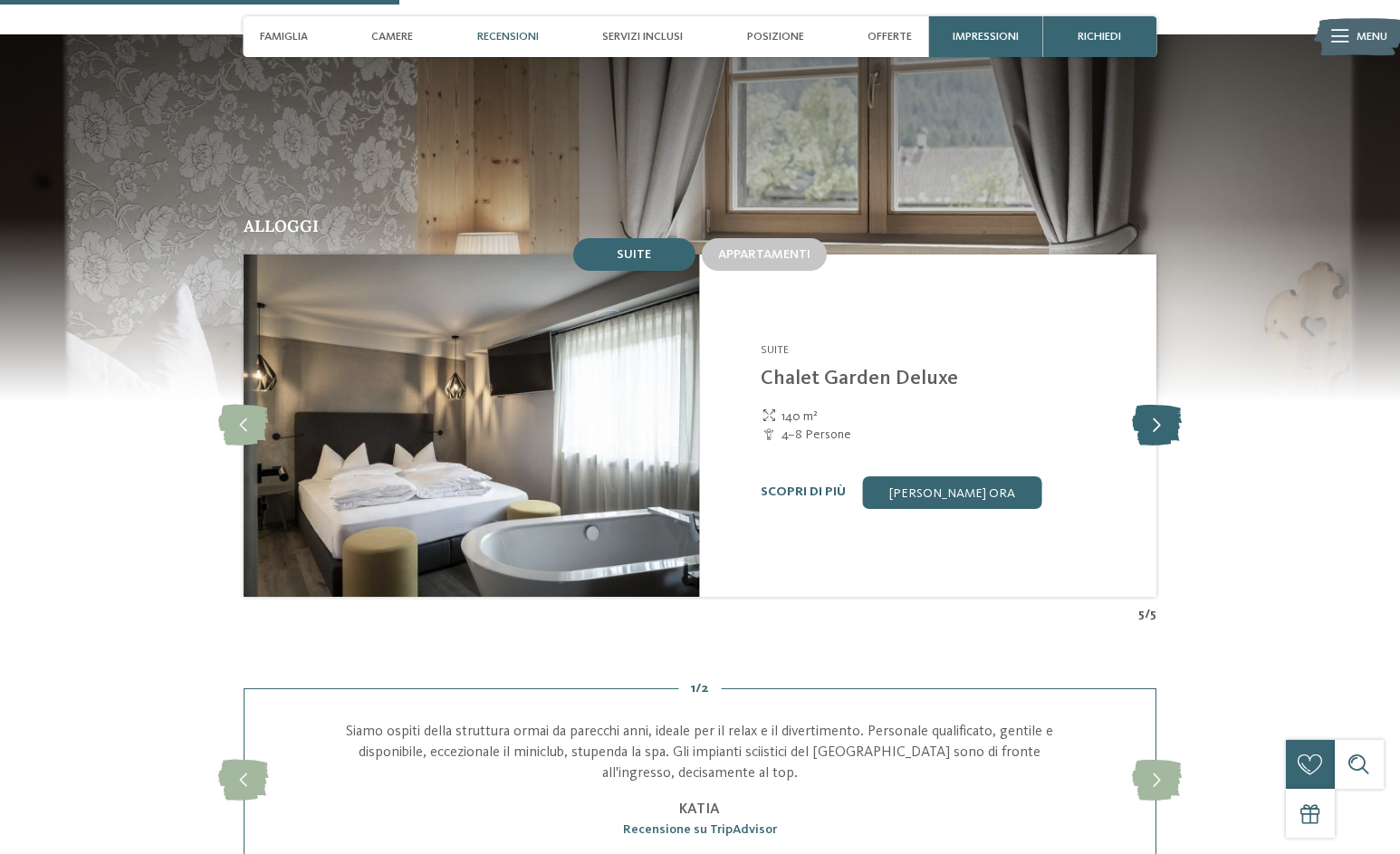
click at [1154, 405] on icon at bounding box center [1156, 425] width 50 height 41
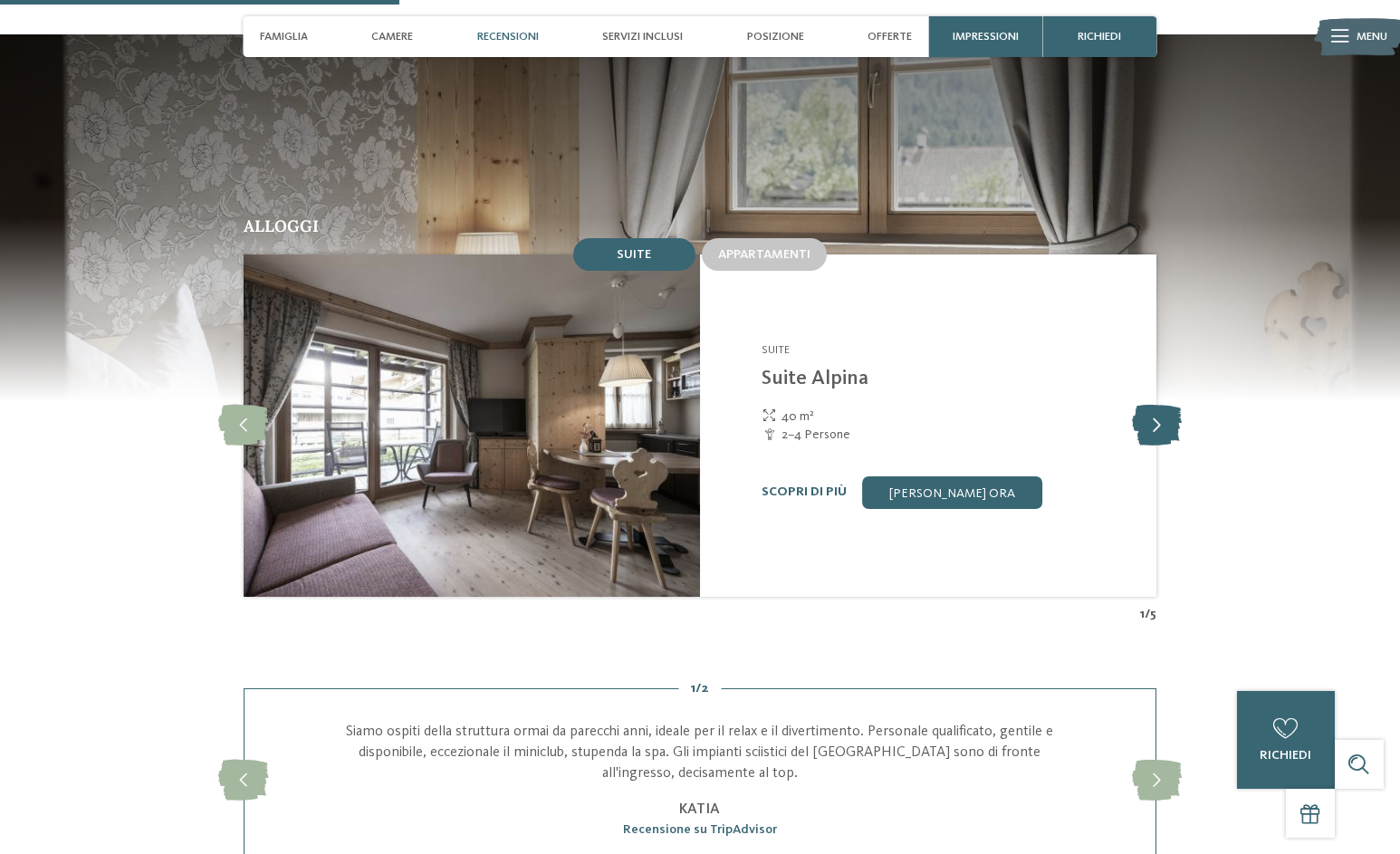
click at [1154, 405] on icon at bounding box center [1156, 425] width 50 height 41
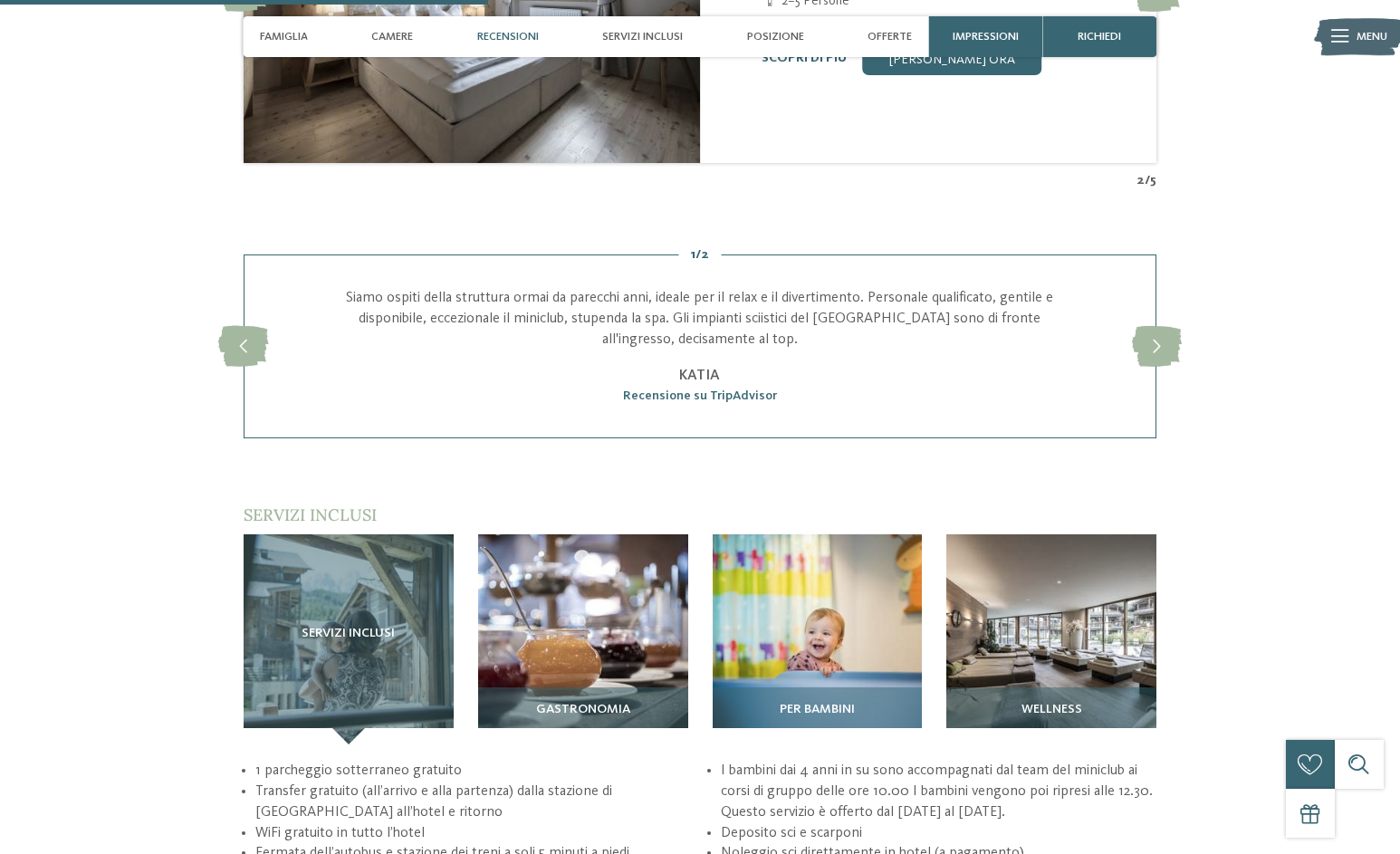
scroll to position [2172, 0]
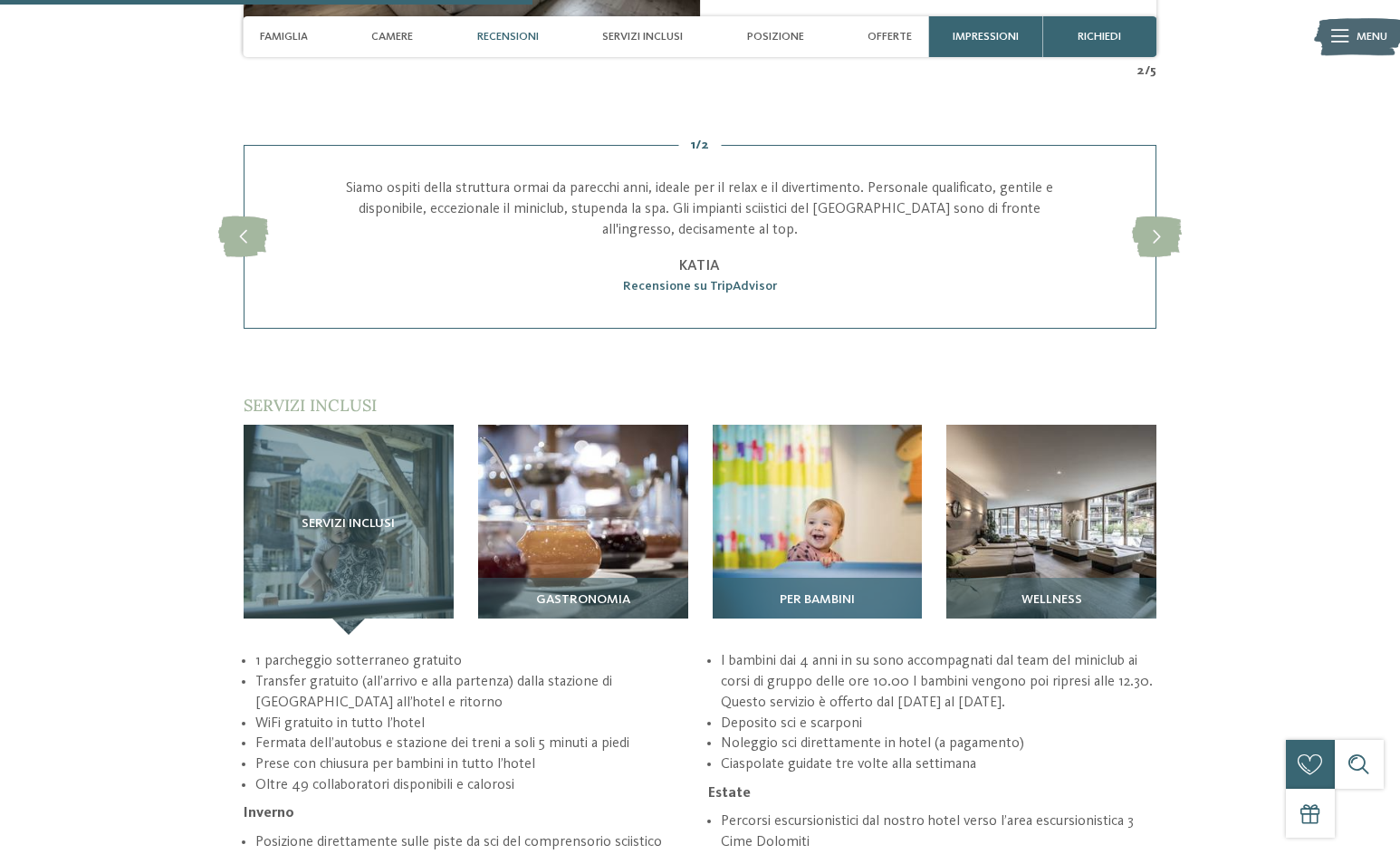
click at [824, 485] on img at bounding box center [817, 529] width 210 height 210
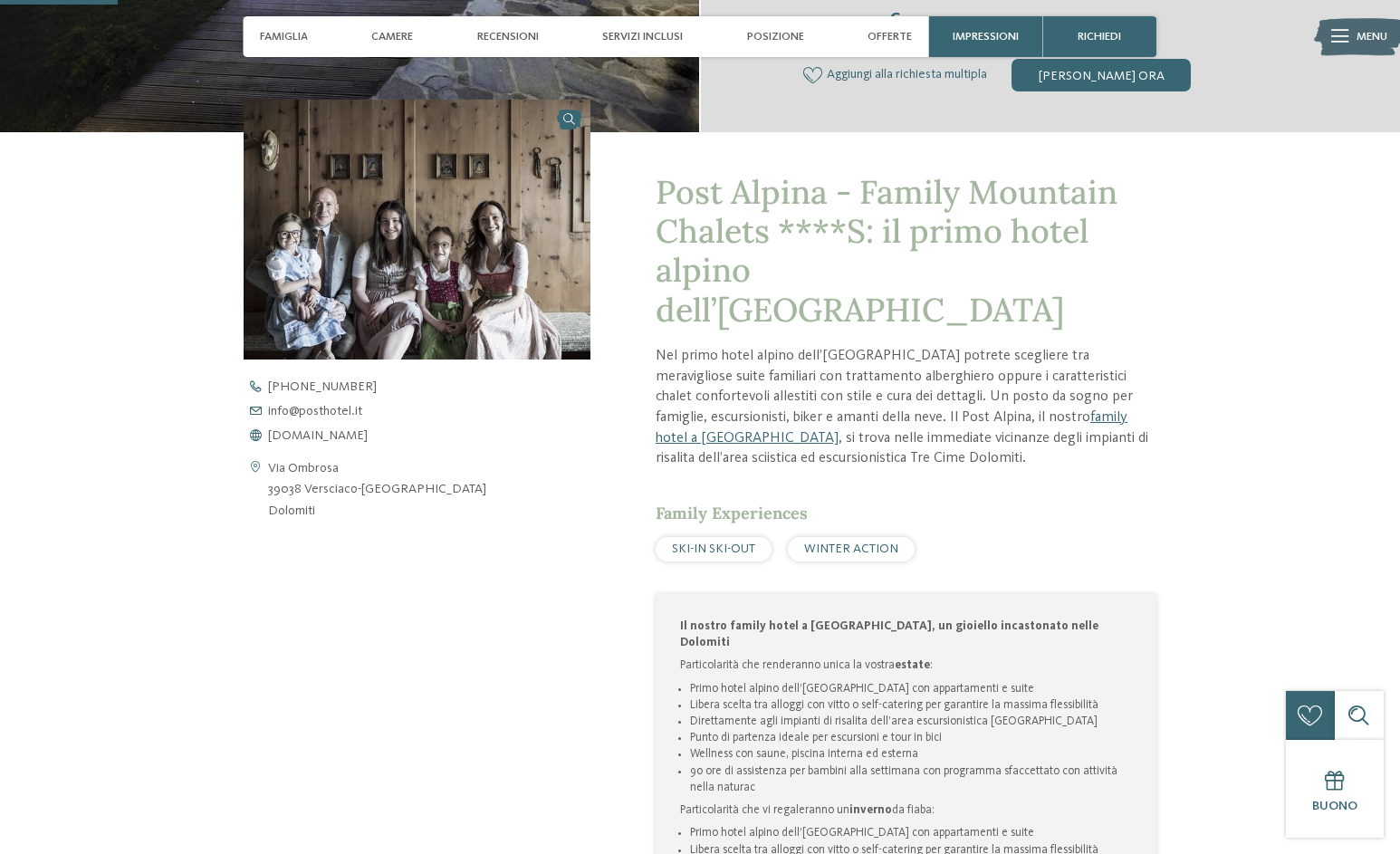
scroll to position [0, 0]
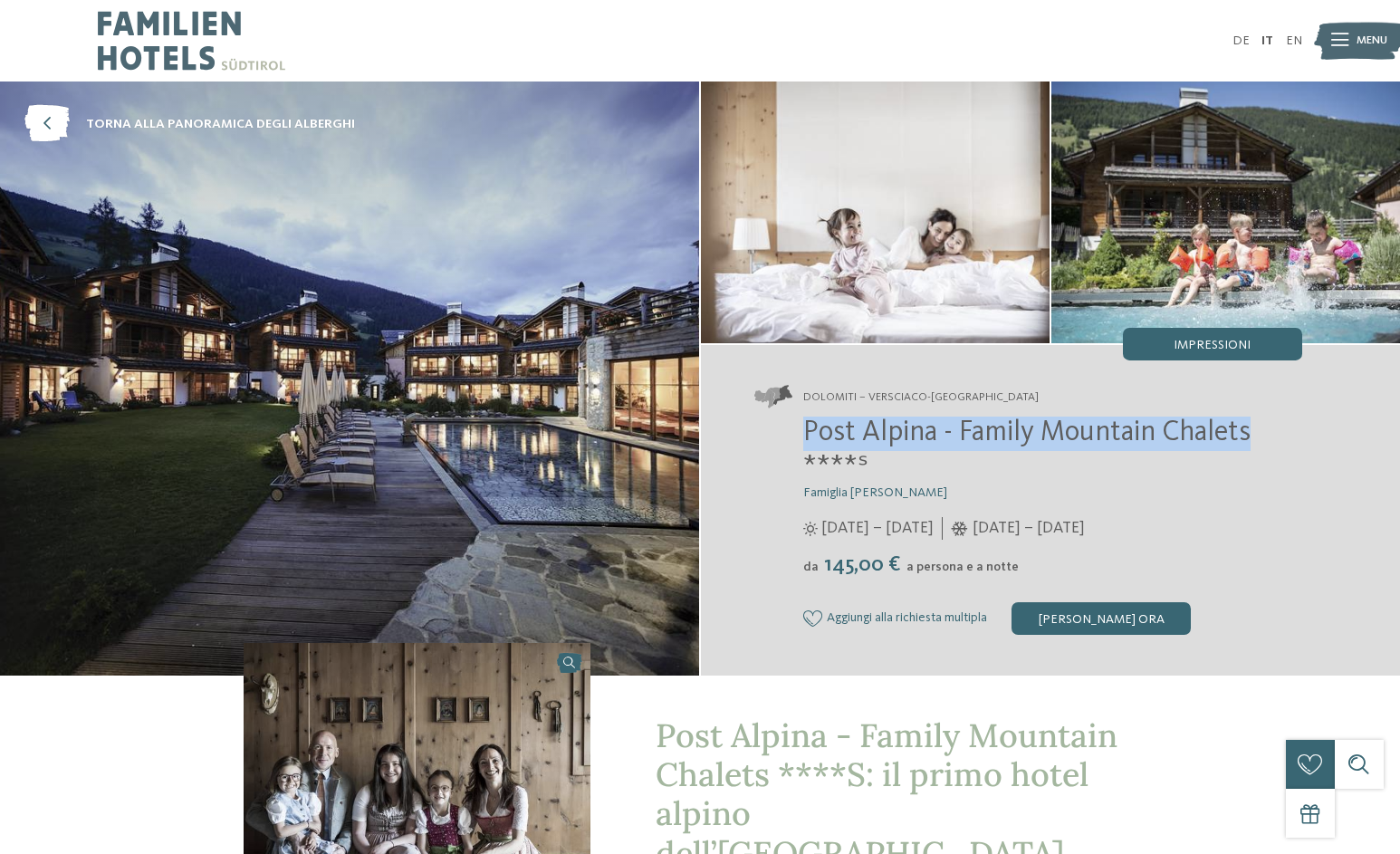
drag, startPoint x: 806, startPoint y: 430, endPoint x: 1289, endPoint y: 446, distance: 483.3
click at [1293, 446] on h2 "Post Alpina - Family Mountain Chalets ****ˢ" at bounding box center [1053, 450] width 499 height 69
copy span "Post Alpina - Family Mountain Chalets"
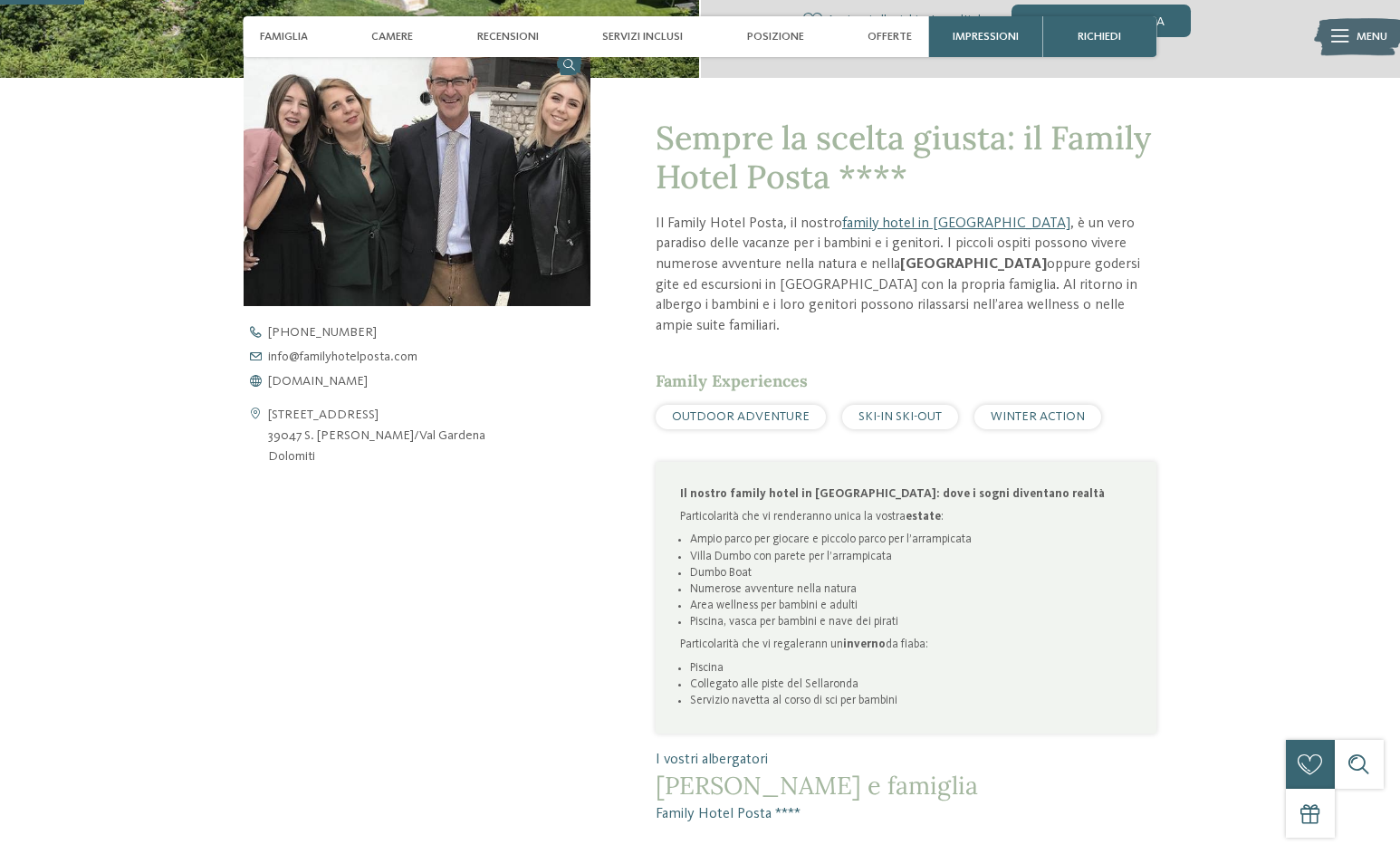
scroll to position [271, 0]
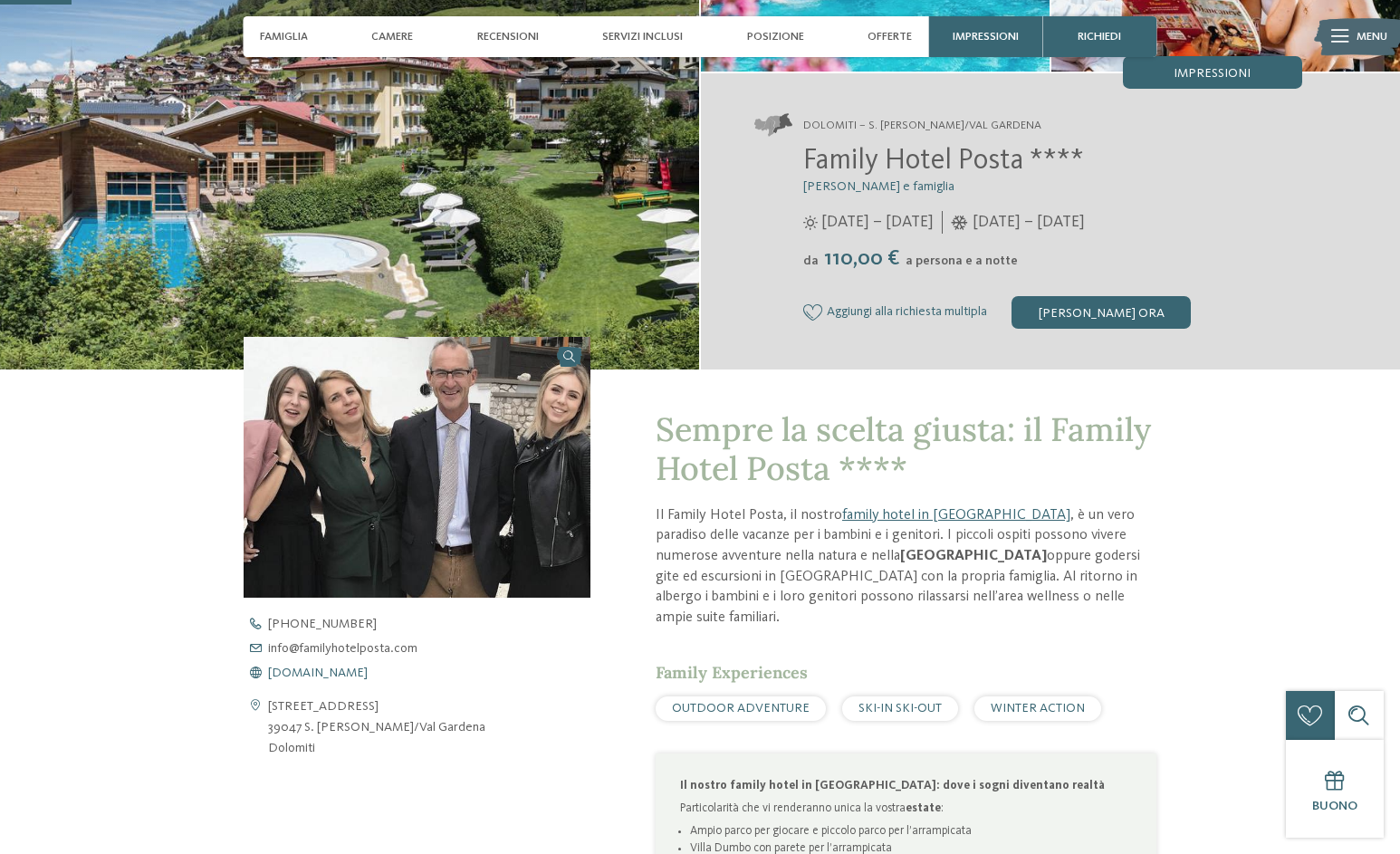
click at [354, 672] on span "[DOMAIN_NAME]" at bounding box center [318, 672] width 99 height 13
